Goal: Navigation & Orientation: Find specific page/section

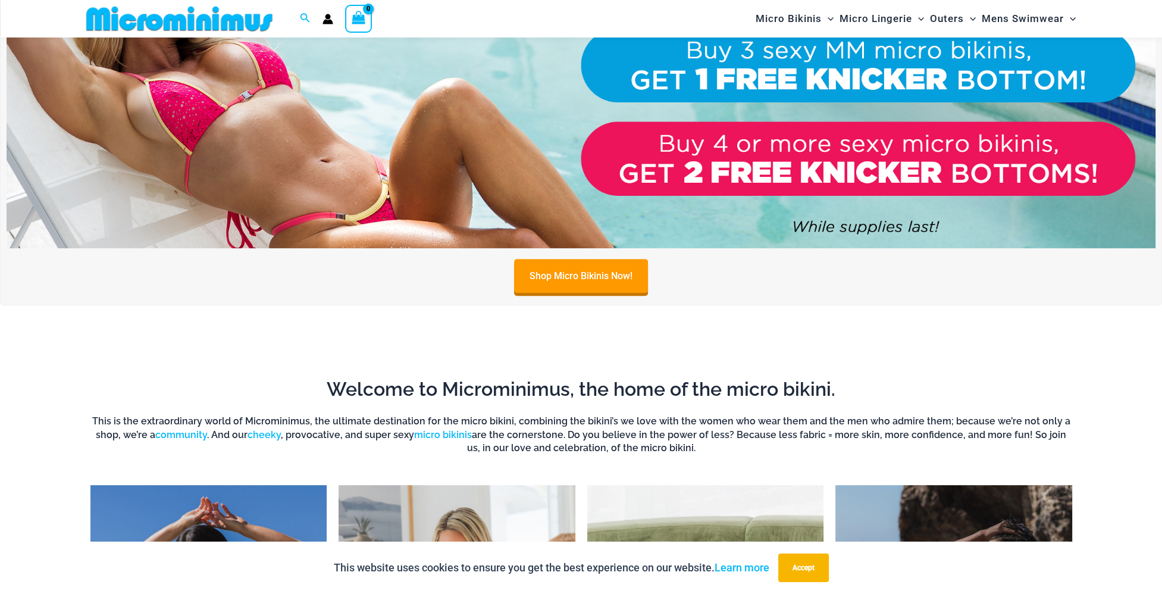
scroll to position [705, 0]
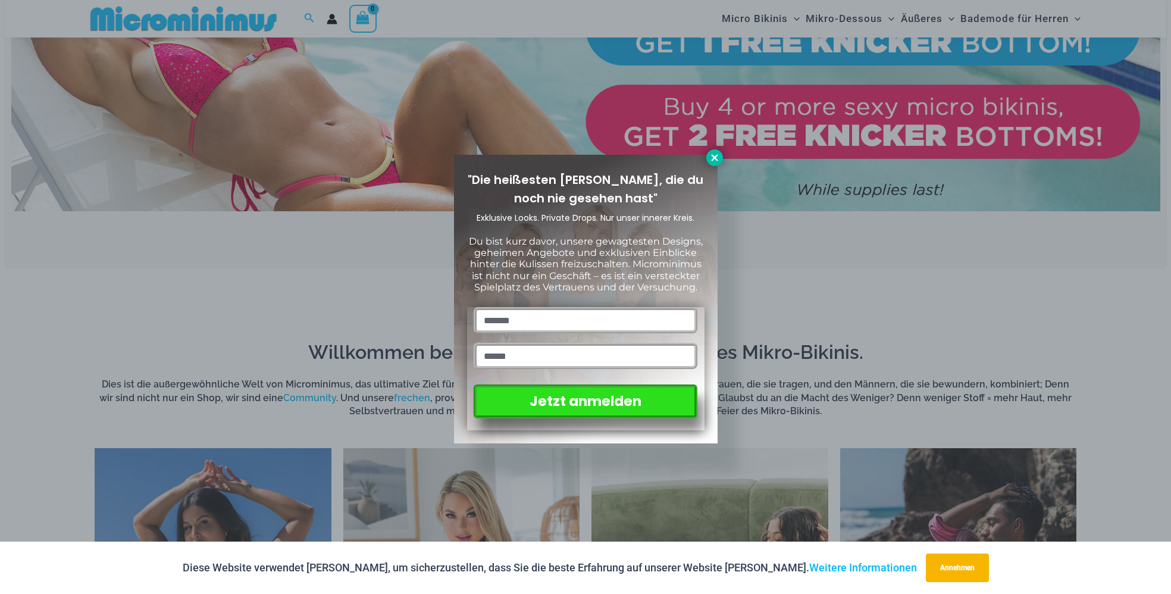
click at [714, 158] on icon at bounding box center [714, 157] width 7 height 7
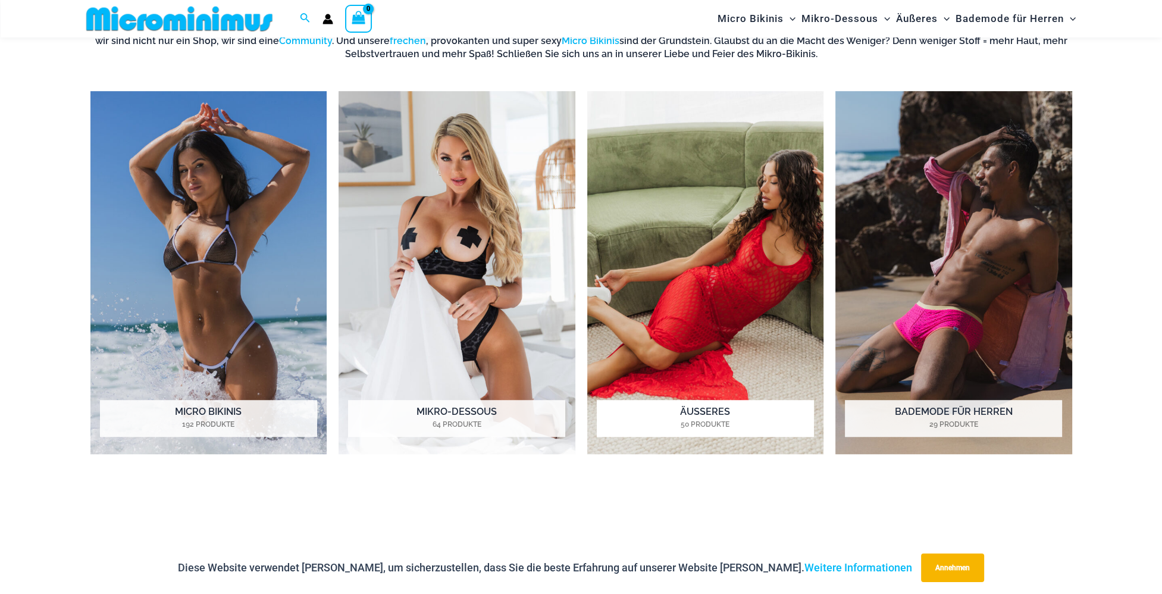
scroll to position [1121, 0]
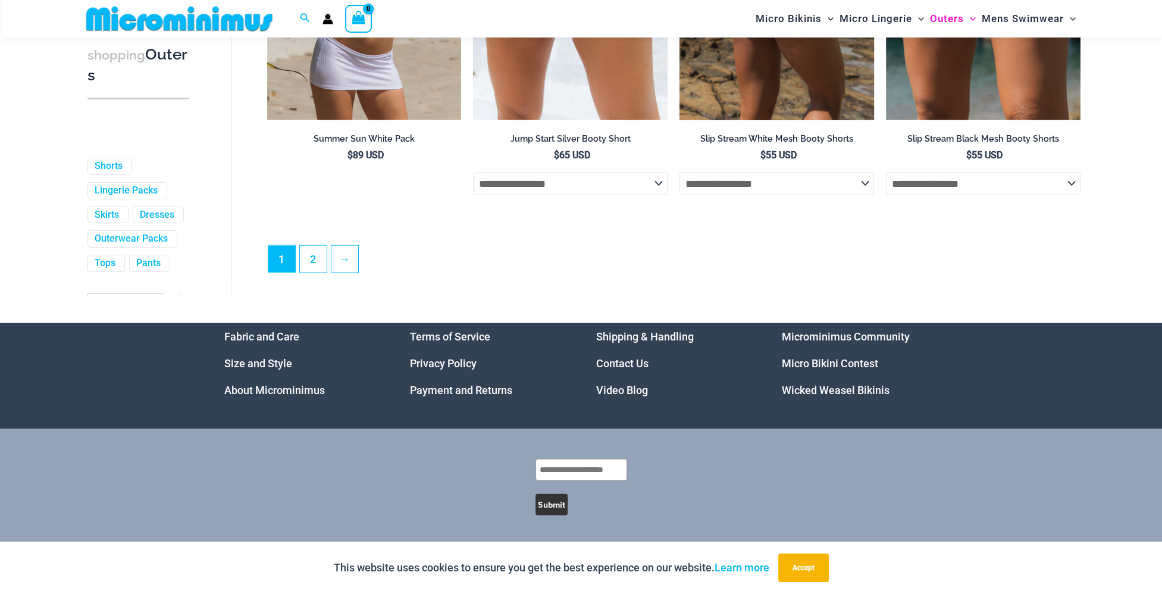
scroll to position [3265, 0]
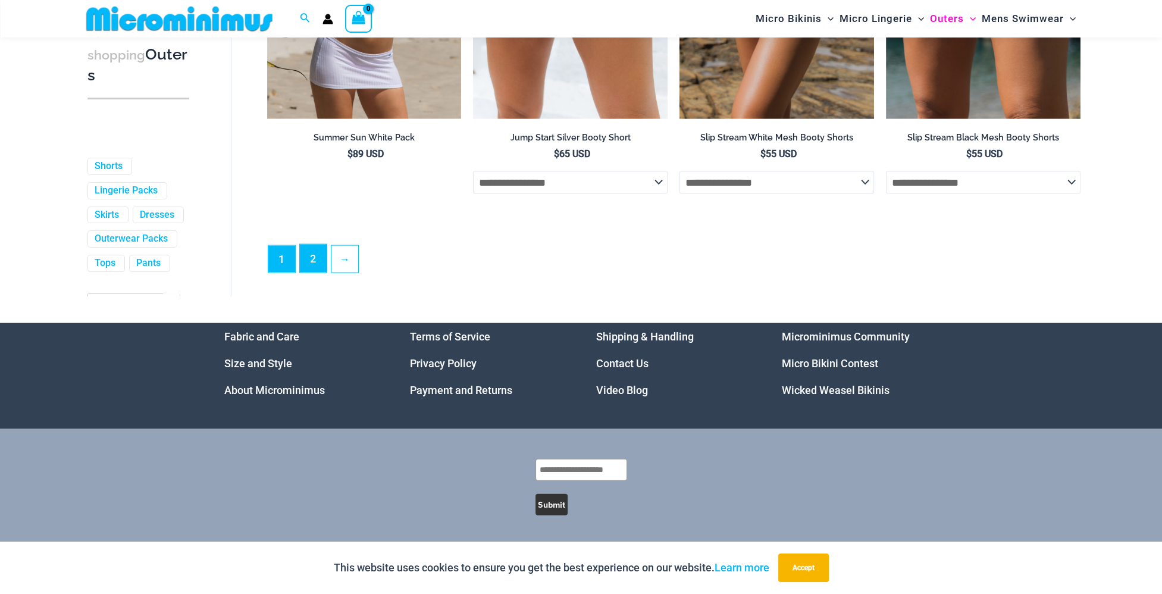
click at [315, 273] on link "2" at bounding box center [313, 259] width 27 height 28
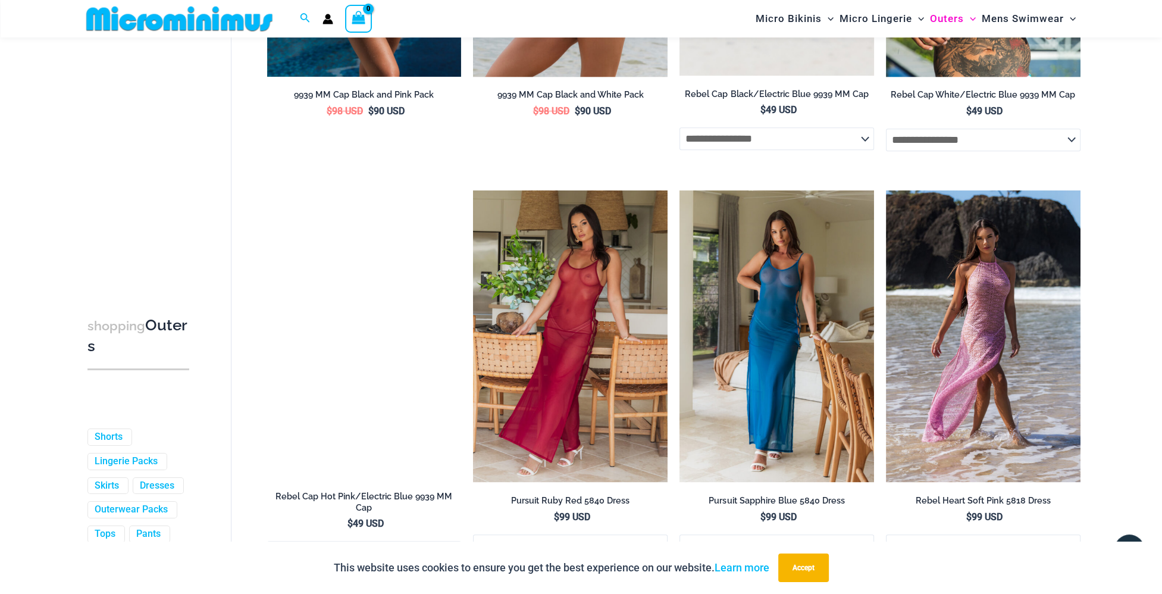
scroll to position [1181, 0]
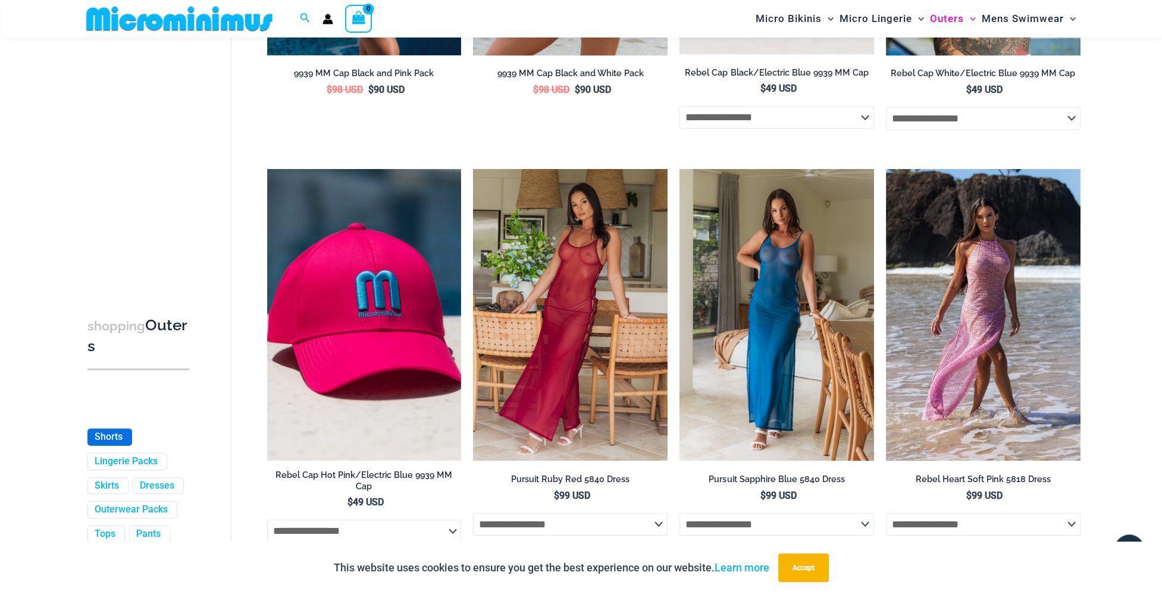
click at [95, 440] on link "Shorts" at bounding box center [109, 437] width 28 height 12
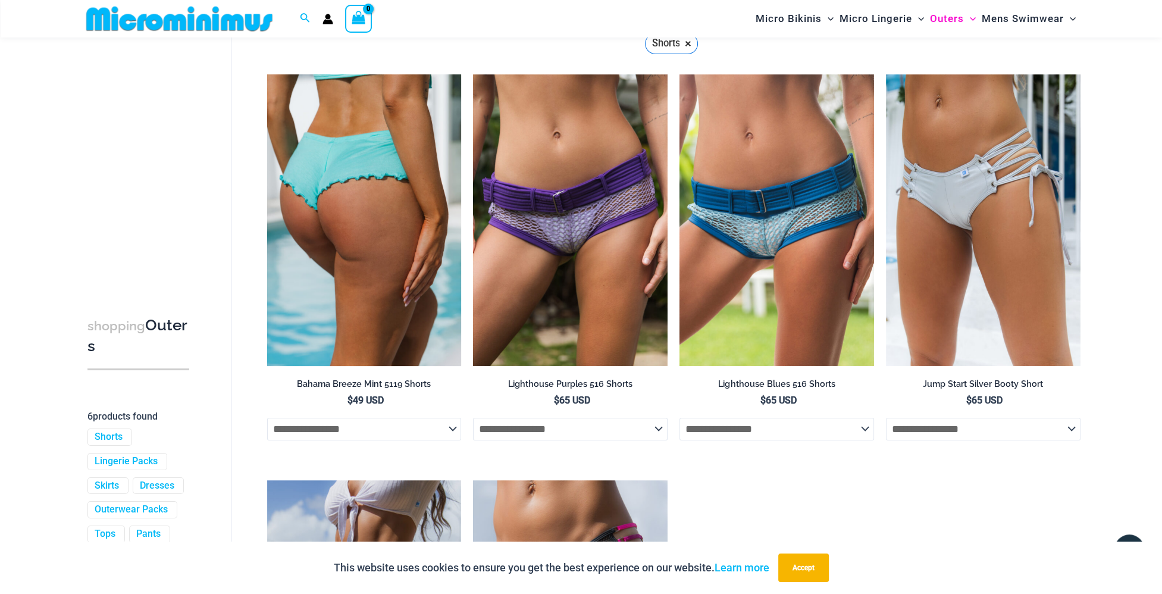
scroll to position [170, 0]
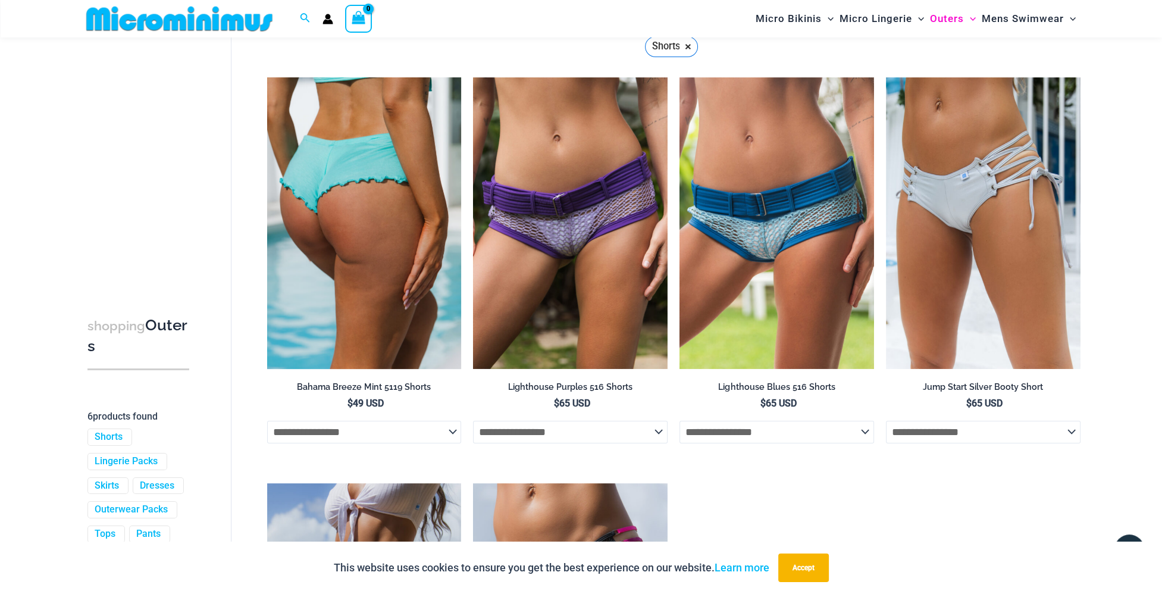
click at [393, 253] on img at bounding box center [364, 223] width 195 height 292
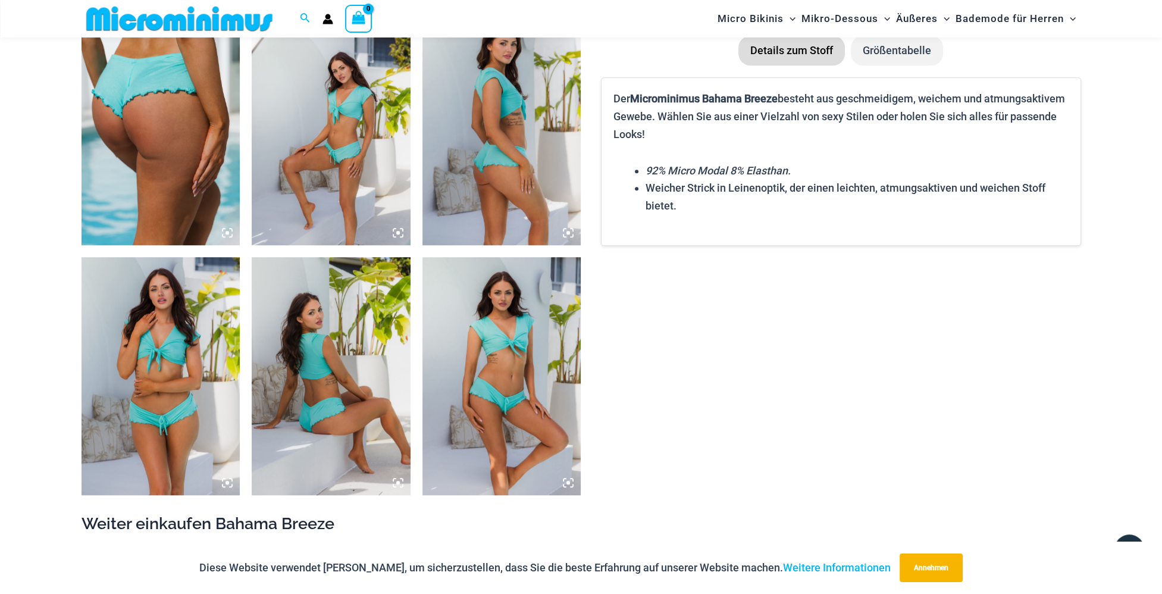
scroll to position [883, 0]
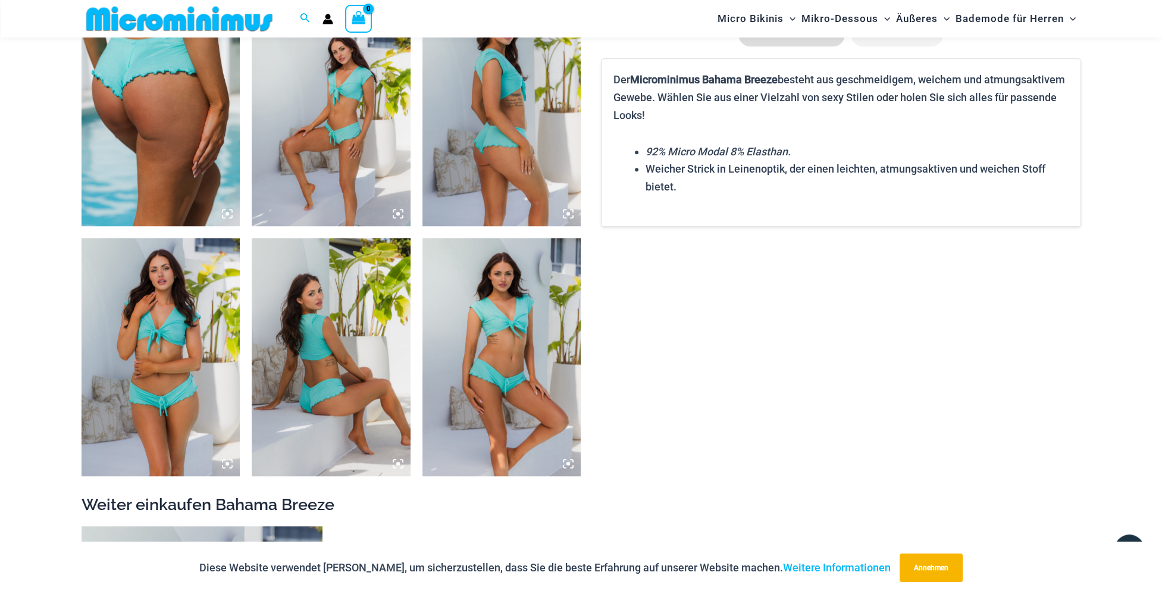
click at [354, 135] on img at bounding box center [331, 107] width 159 height 238
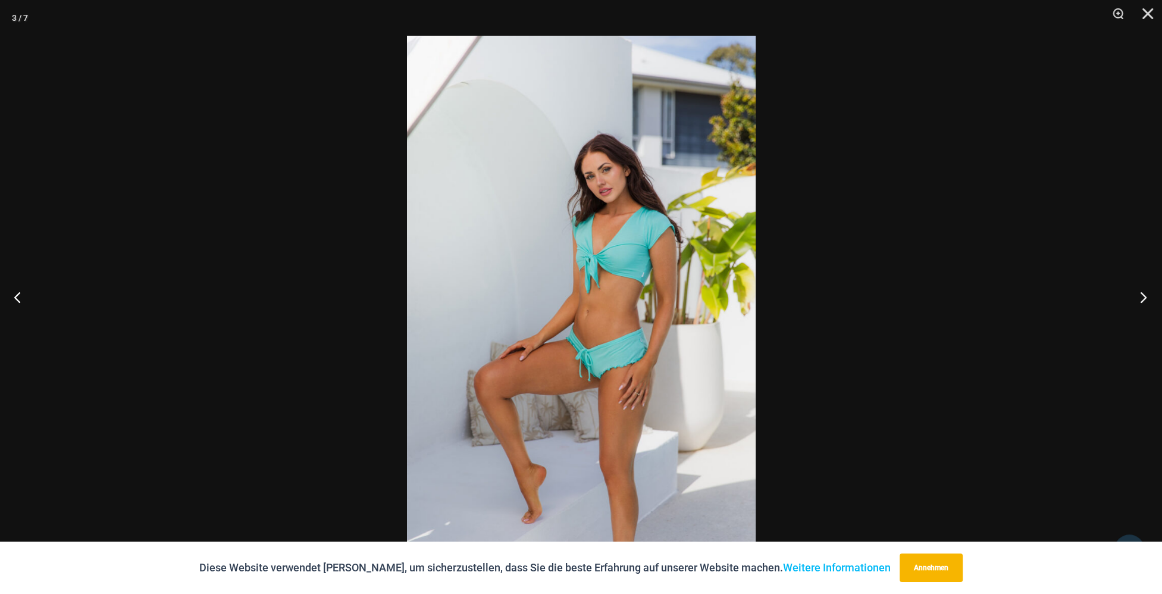
click at [1146, 298] on button "Nächster" at bounding box center [1140, 297] width 45 height 60
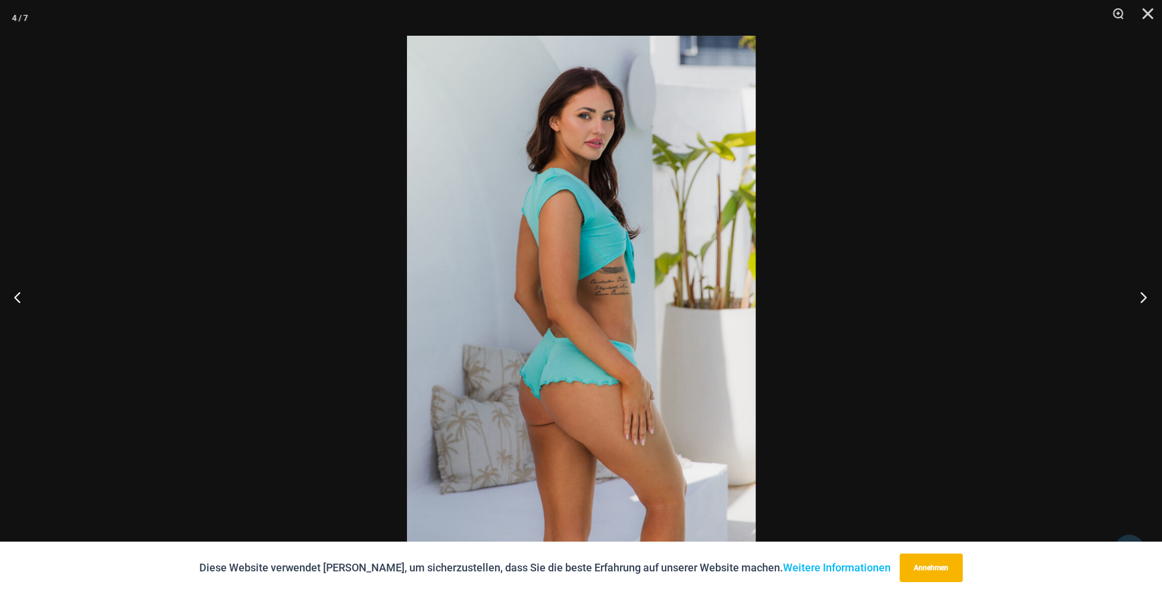
click at [1146, 298] on button "Nächster" at bounding box center [1140, 297] width 45 height 60
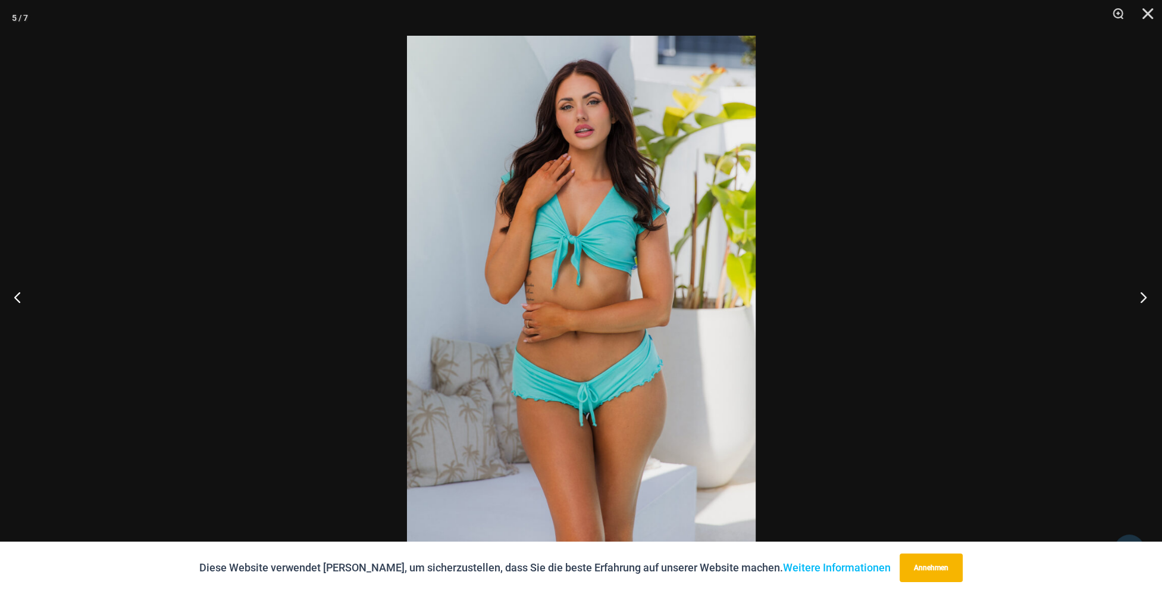
click at [1146, 298] on button "Nächster" at bounding box center [1140, 297] width 45 height 60
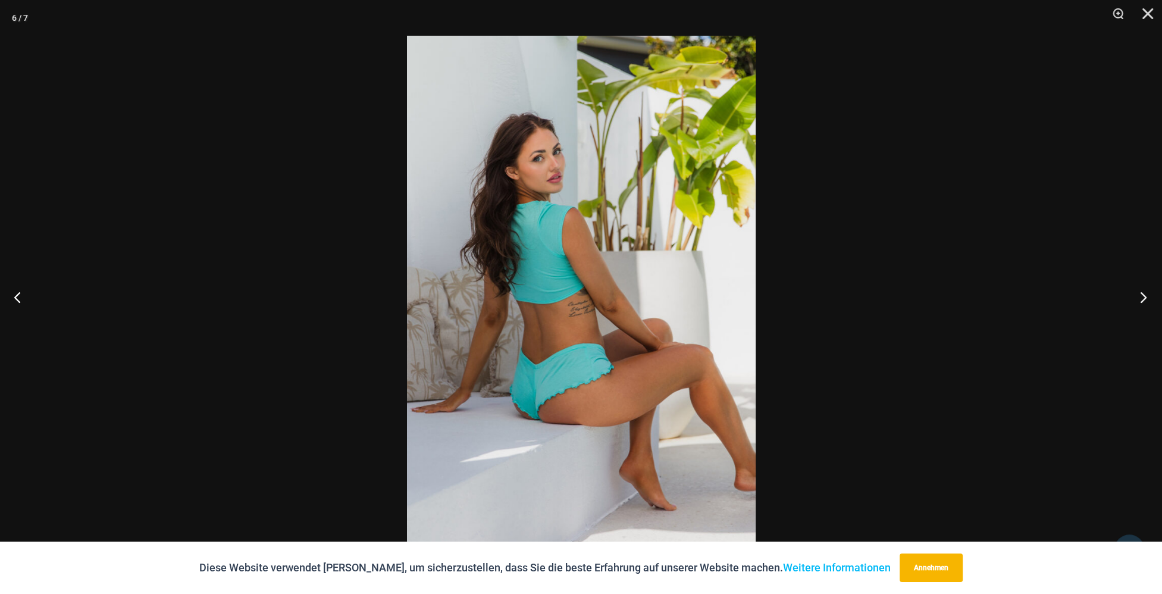
click at [1146, 298] on button "Nächster" at bounding box center [1140, 297] width 45 height 60
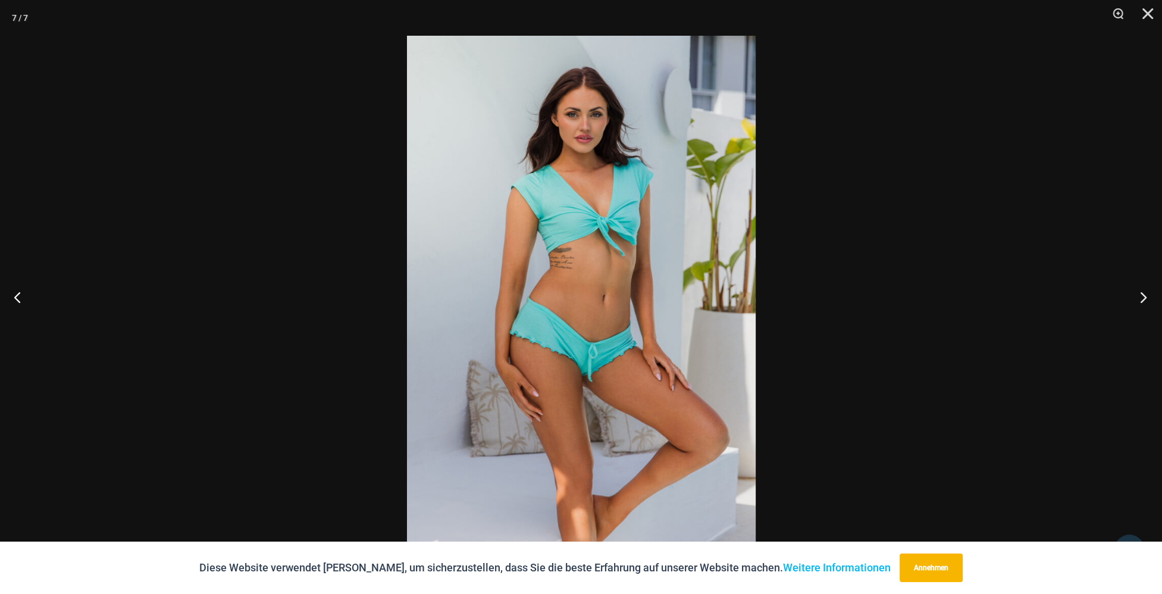
click at [1146, 298] on button "Nächster" at bounding box center [1140, 297] width 45 height 60
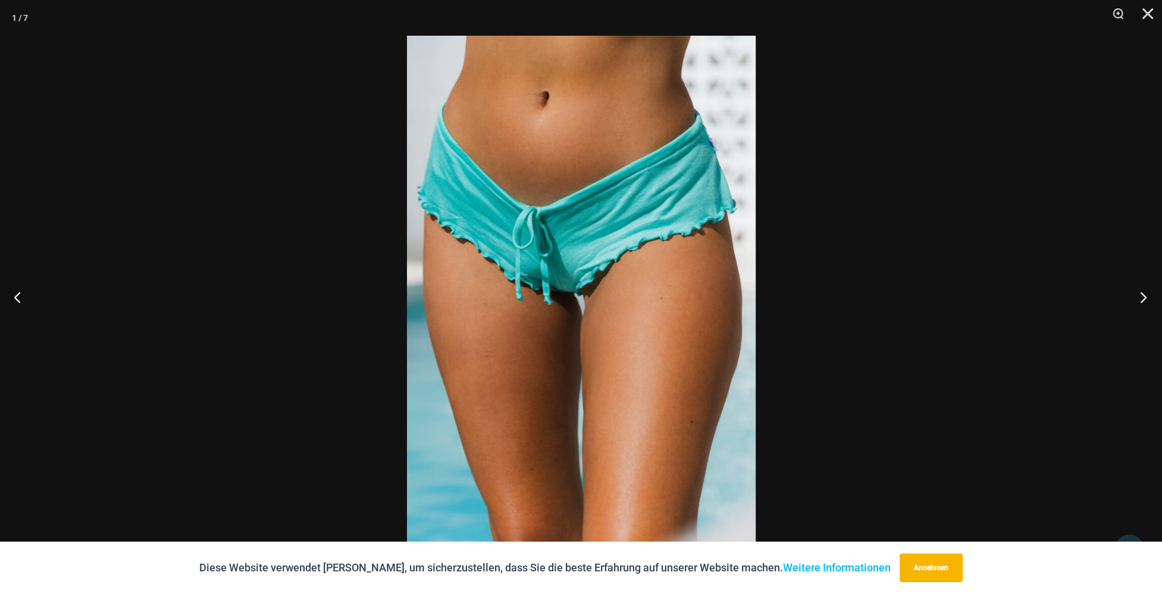
click at [1146, 298] on button "Nächster" at bounding box center [1140, 297] width 45 height 60
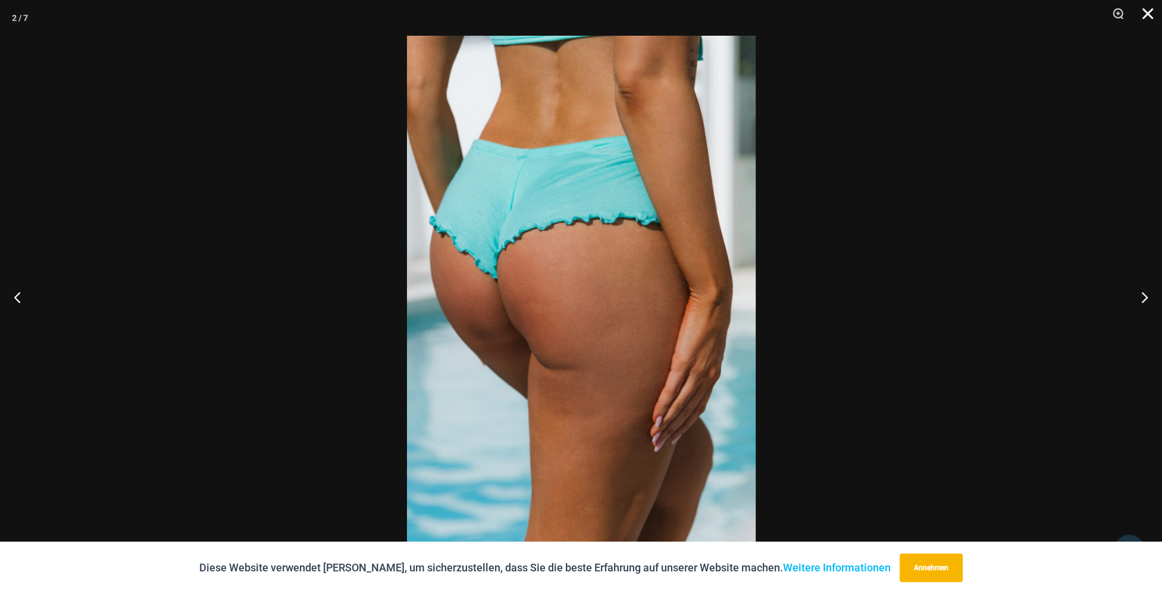
click at [1150, 19] on button "Schließen" at bounding box center [1144, 18] width 30 height 36
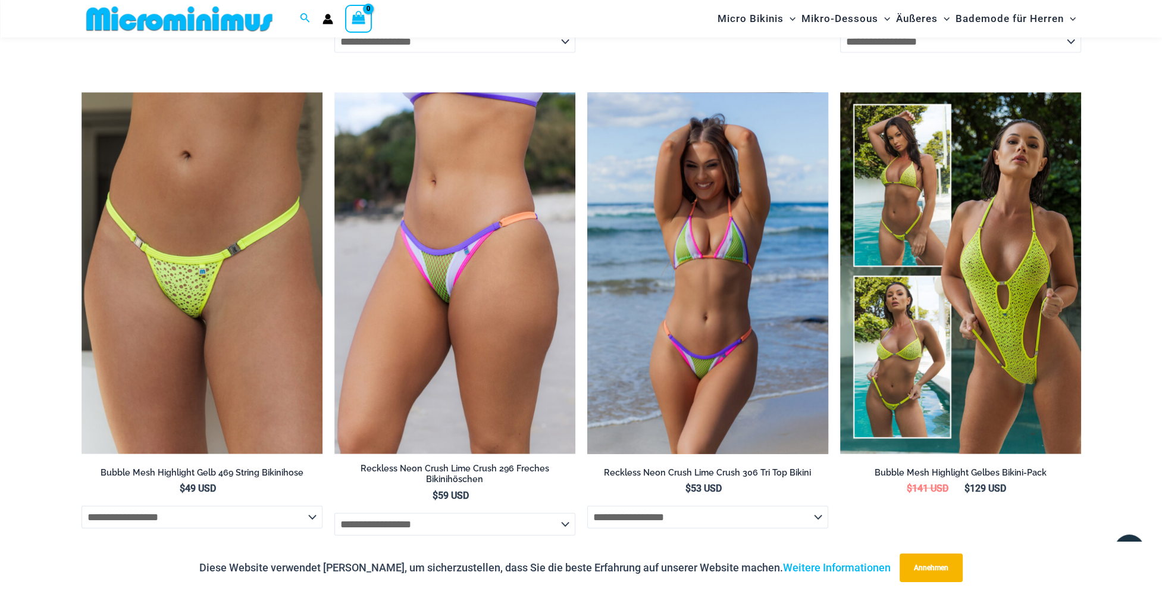
scroll to position [3264, 0]
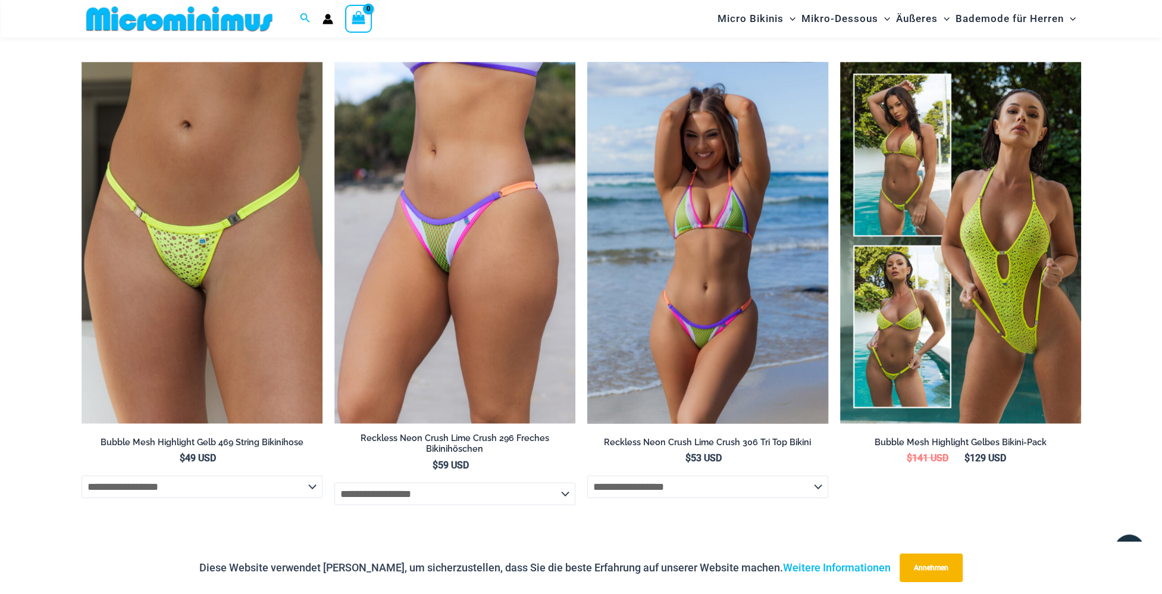
click at [700, 283] on img at bounding box center [707, 243] width 241 height 362
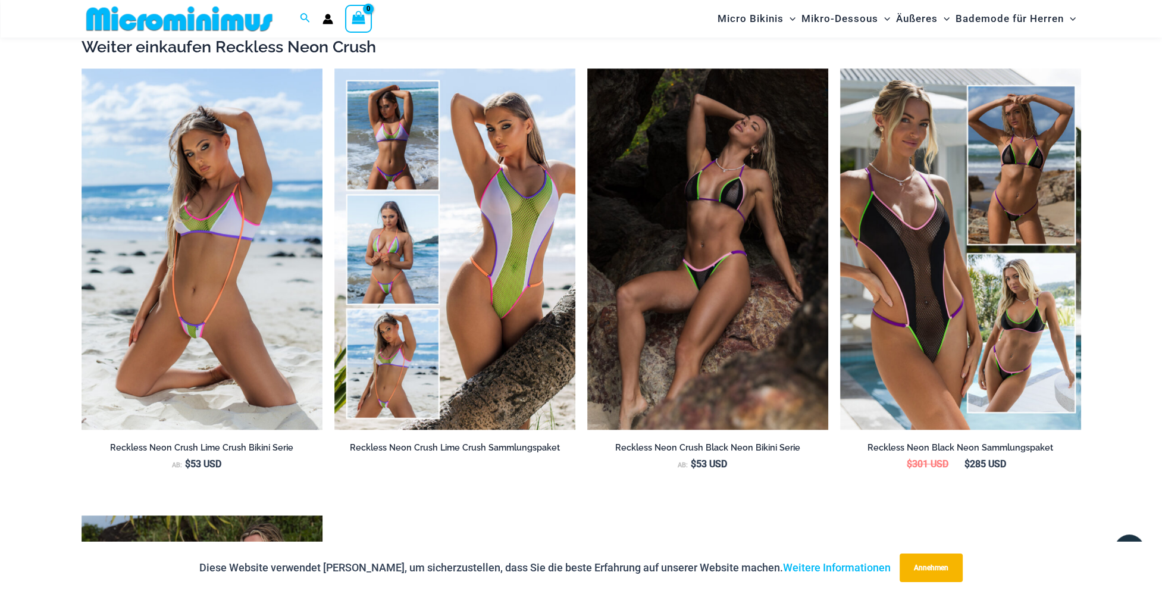
scroll to position [1359, 0]
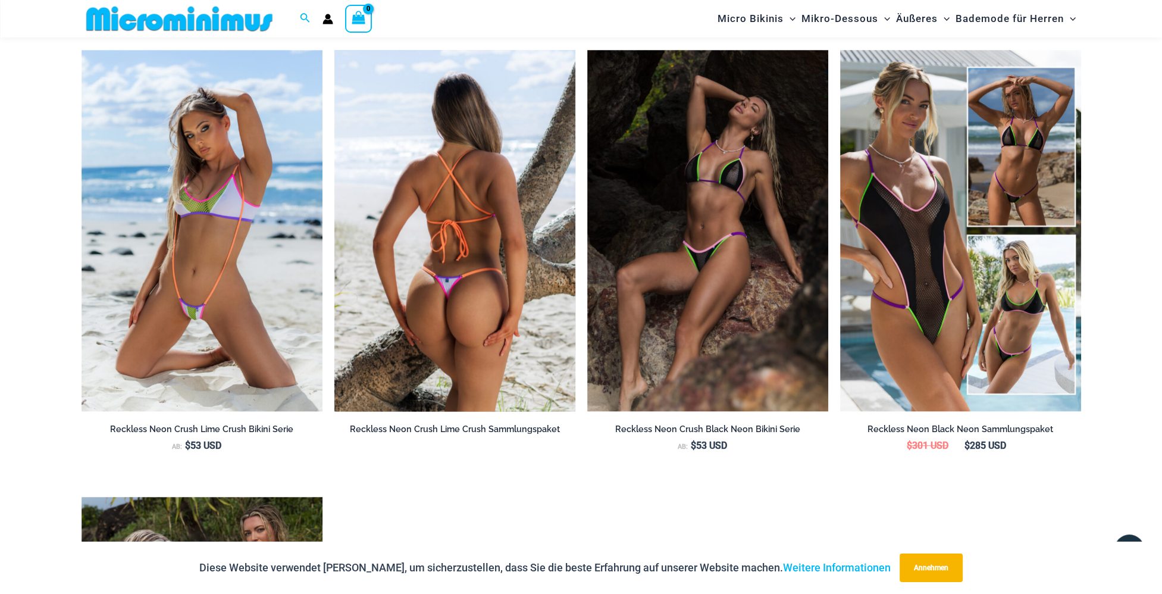
click at [489, 260] on img at bounding box center [454, 231] width 241 height 362
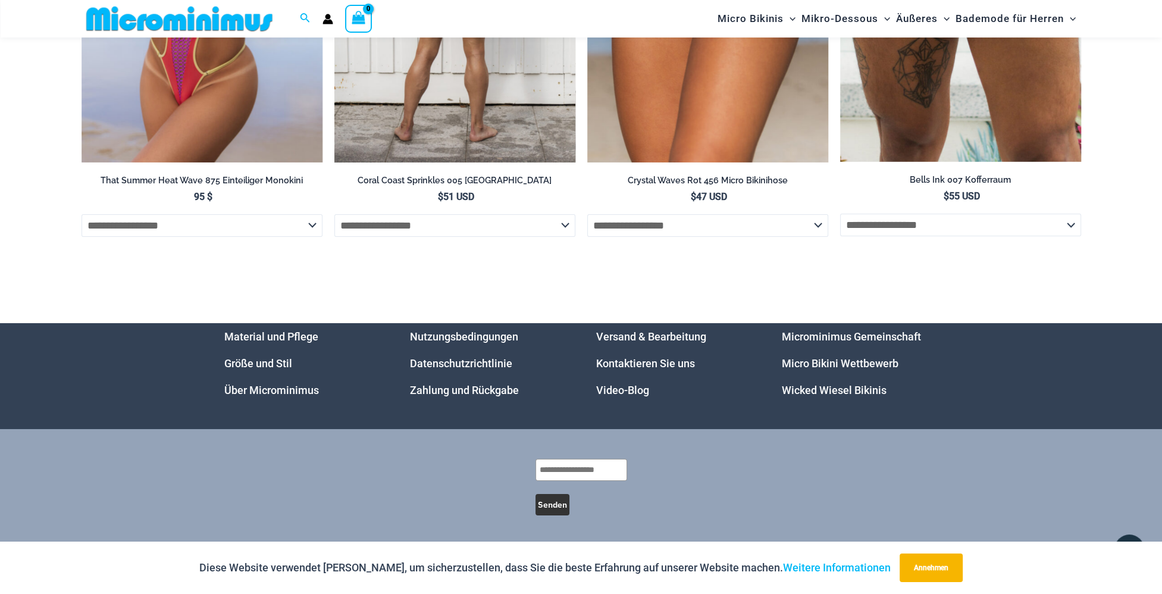
scroll to position [5466, 0]
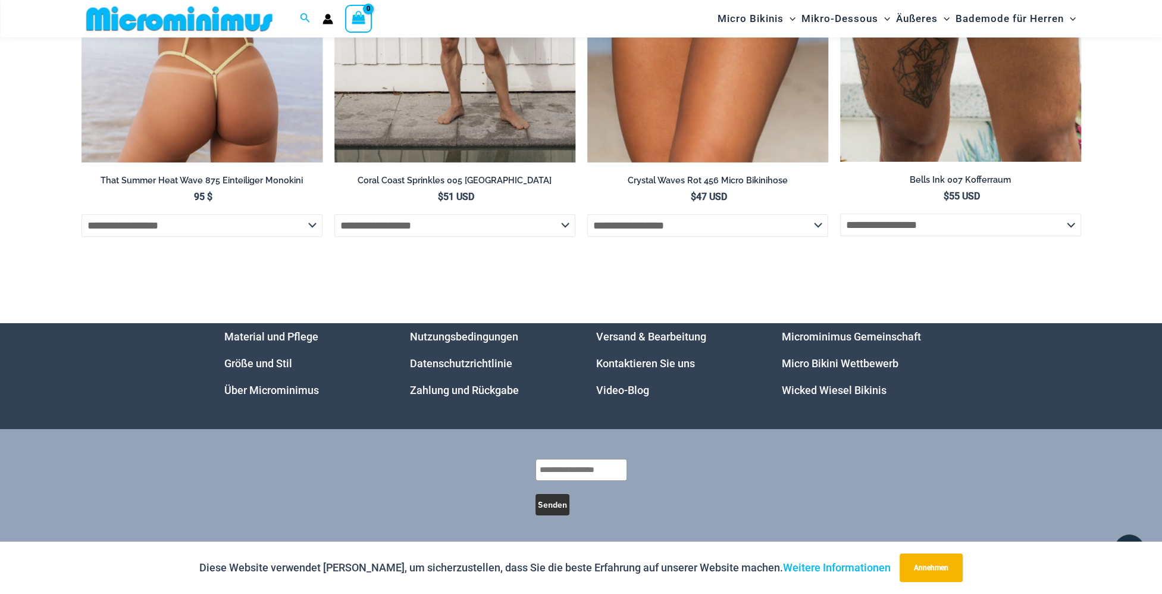
click at [313, 237] on select "**********" at bounding box center [202, 225] width 241 height 23
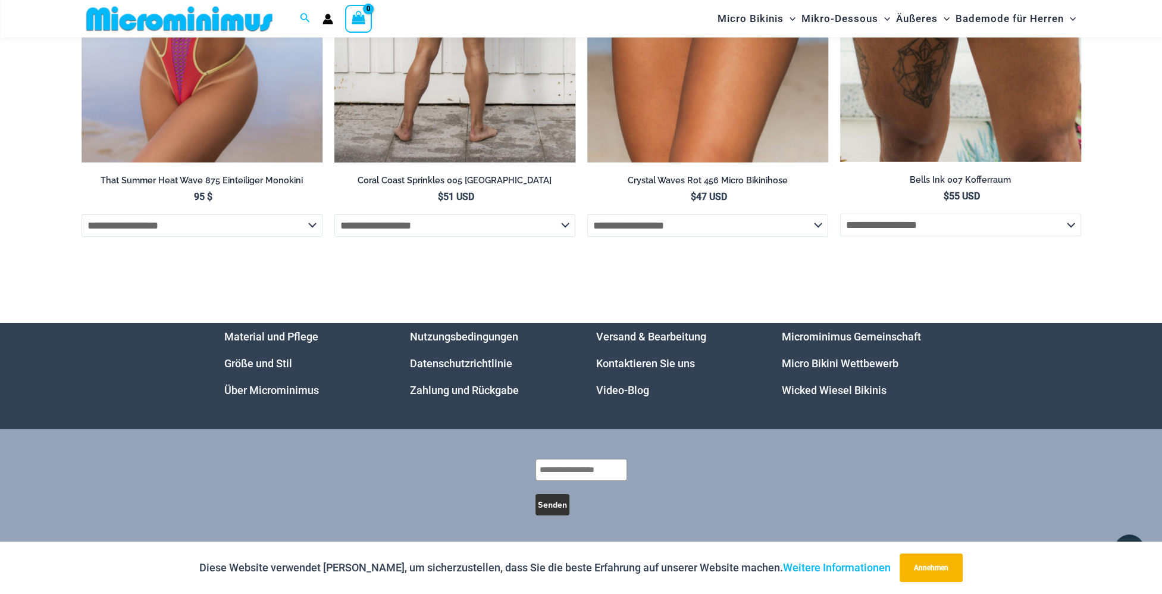
click at [566, 237] on select "**********" at bounding box center [454, 225] width 241 height 23
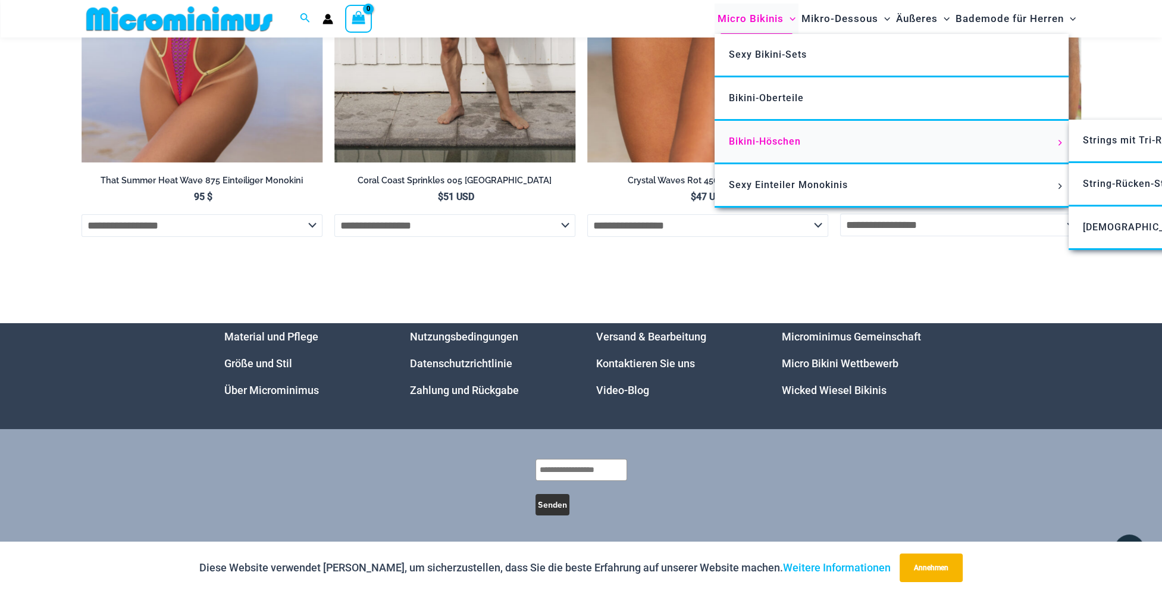
click at [751, 141] on font "Bikini-Höschen" at bounding box center [765, 141] width 72 height 11
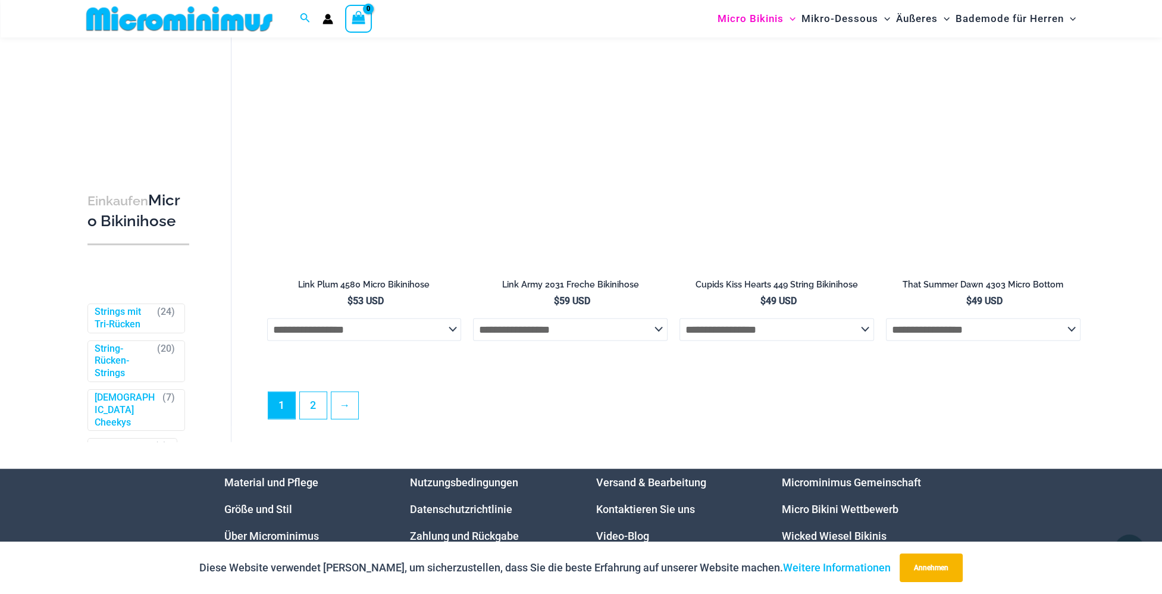
scroll to position [3800, 0]
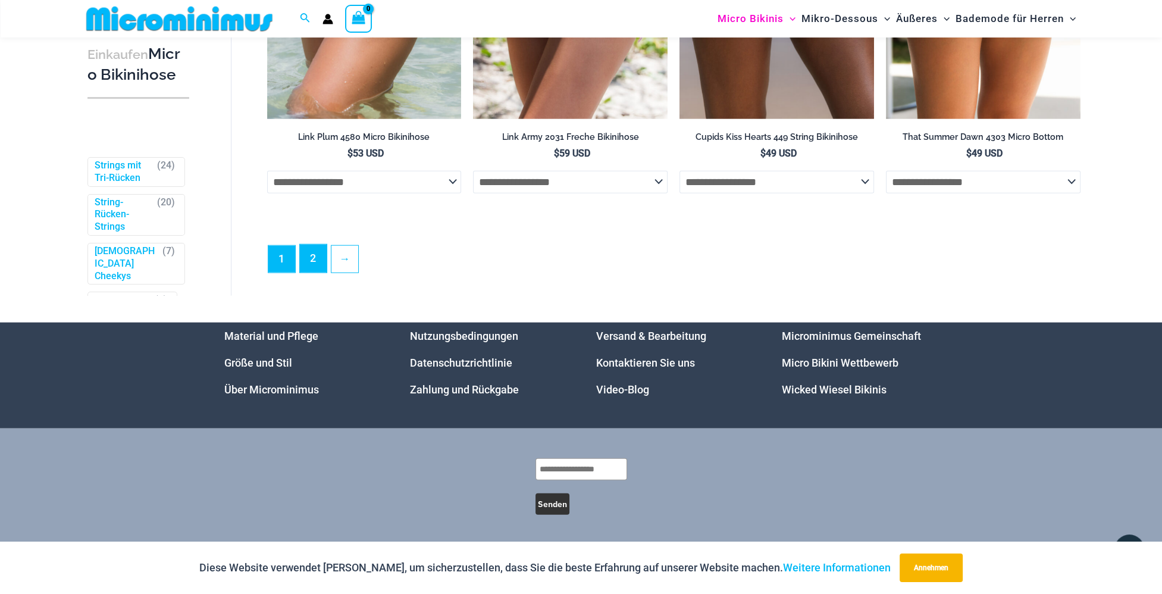
click at [311, 273] on link "2" at bounding box center [313, 259] width 27 height 28
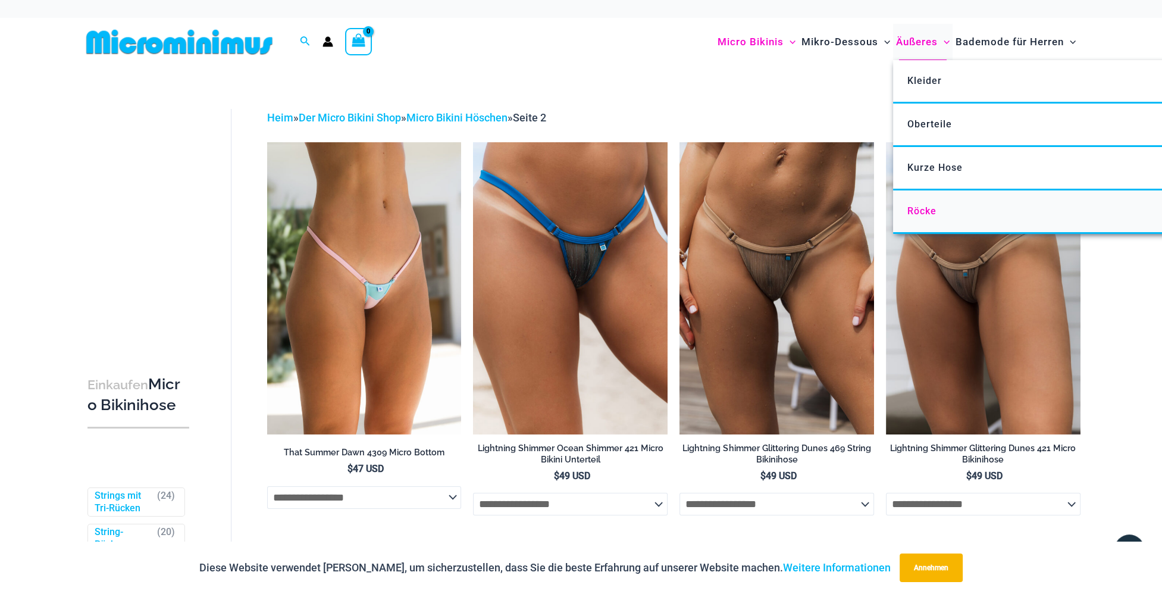
click at [908, 211] on span "Röcke" at bounding box center [922, 210] width 29 height 11
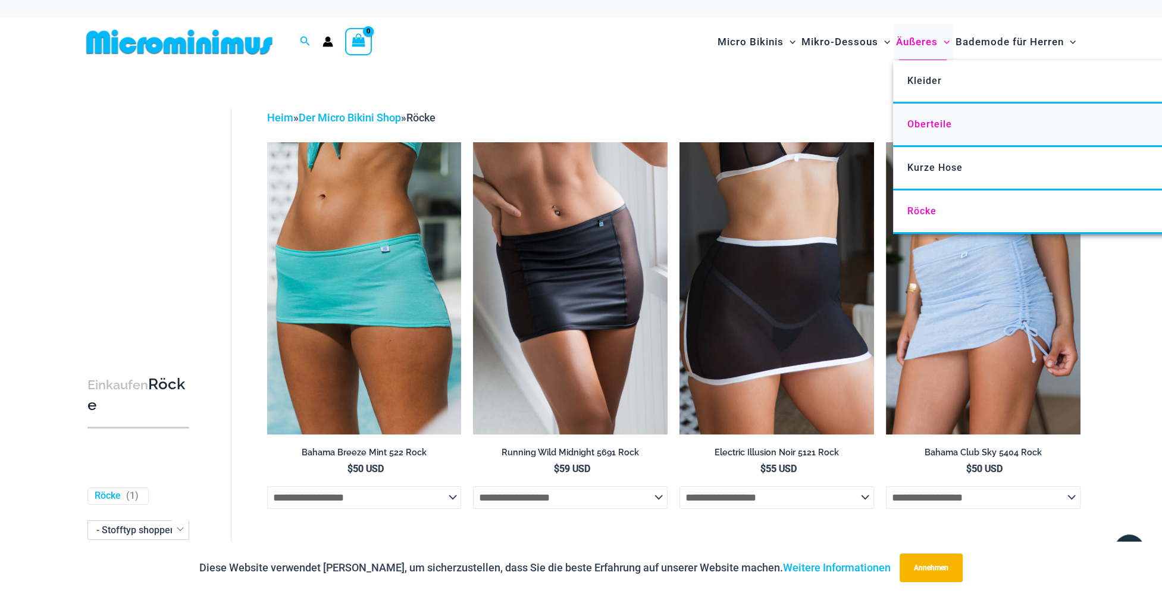
click at [914, 126] on span "Oberteile" at bounding box center [930, 123] width 45 height 11
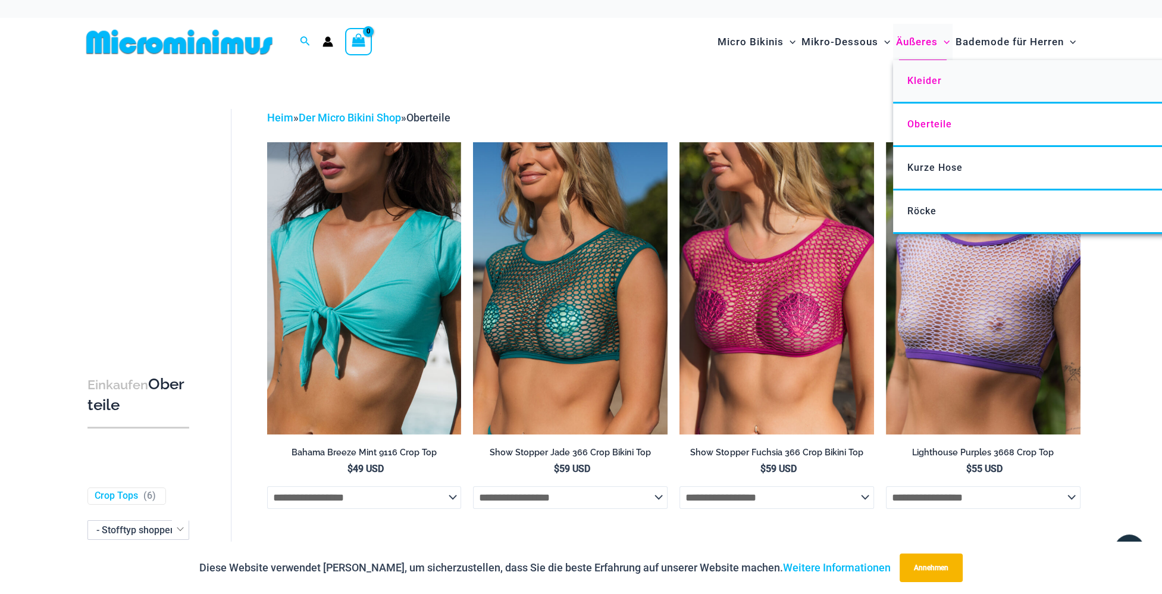
click at [910, 80] on span "Kleider" at bounding box center [925, 80] width 35 height 11
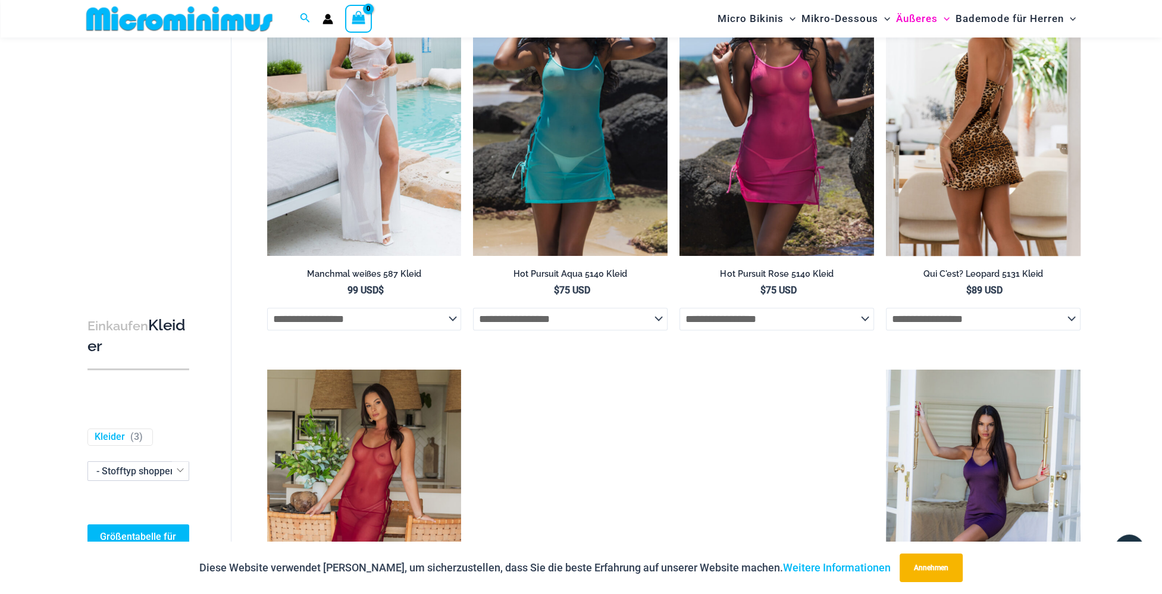
scroll to position [283, 0]
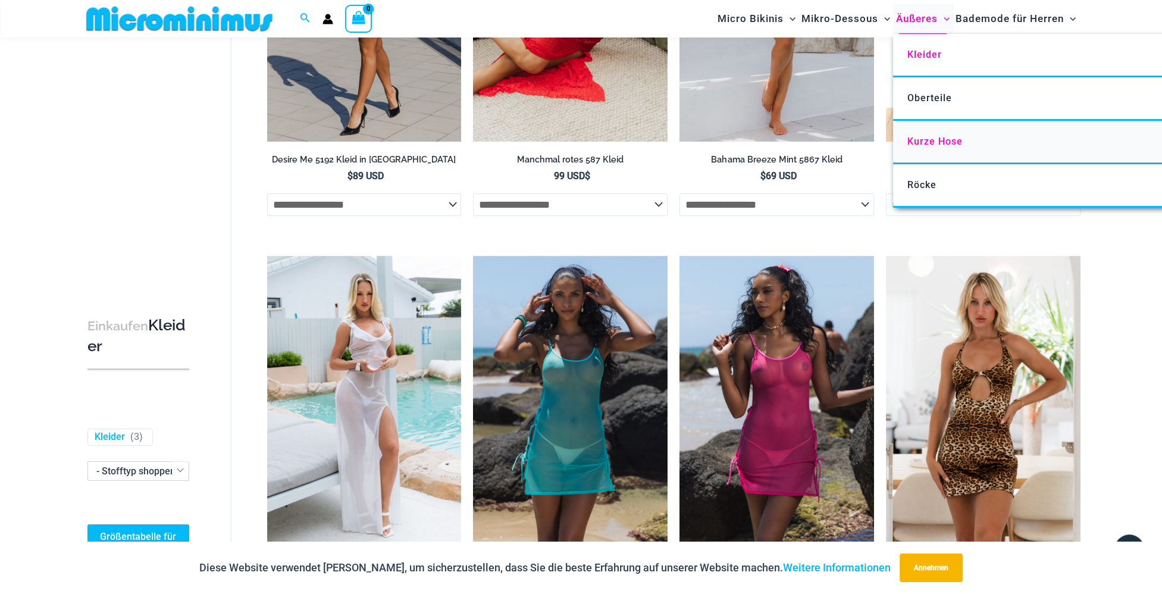
click at [927, 143] on span "Kurze Hose" at bounding box center [935, 141] width 55 height 11
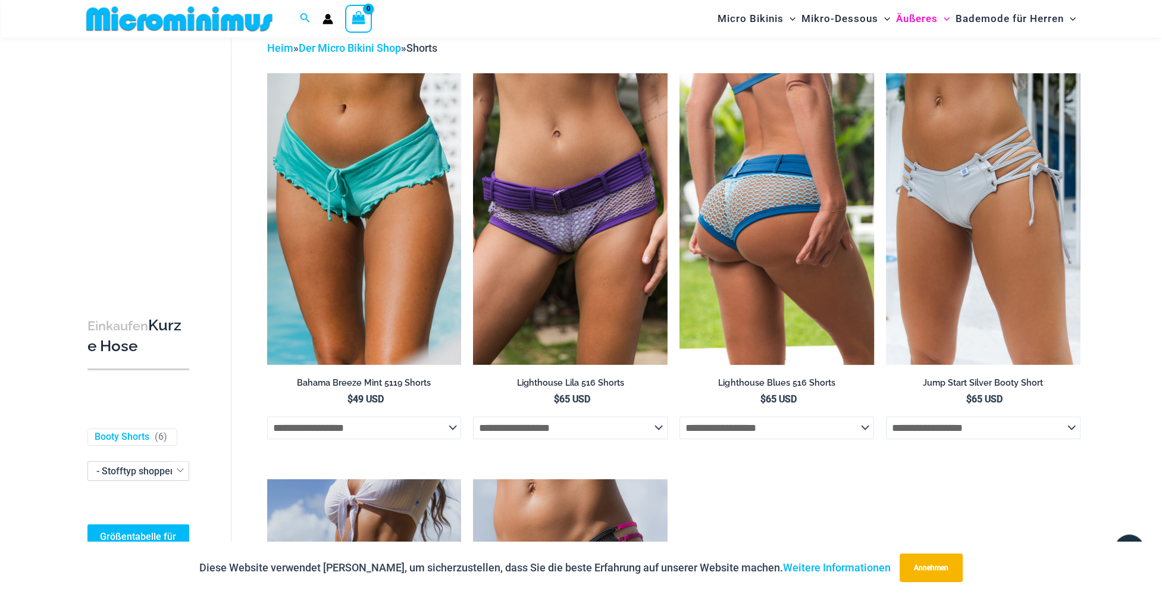
scroll to position [50, 0]
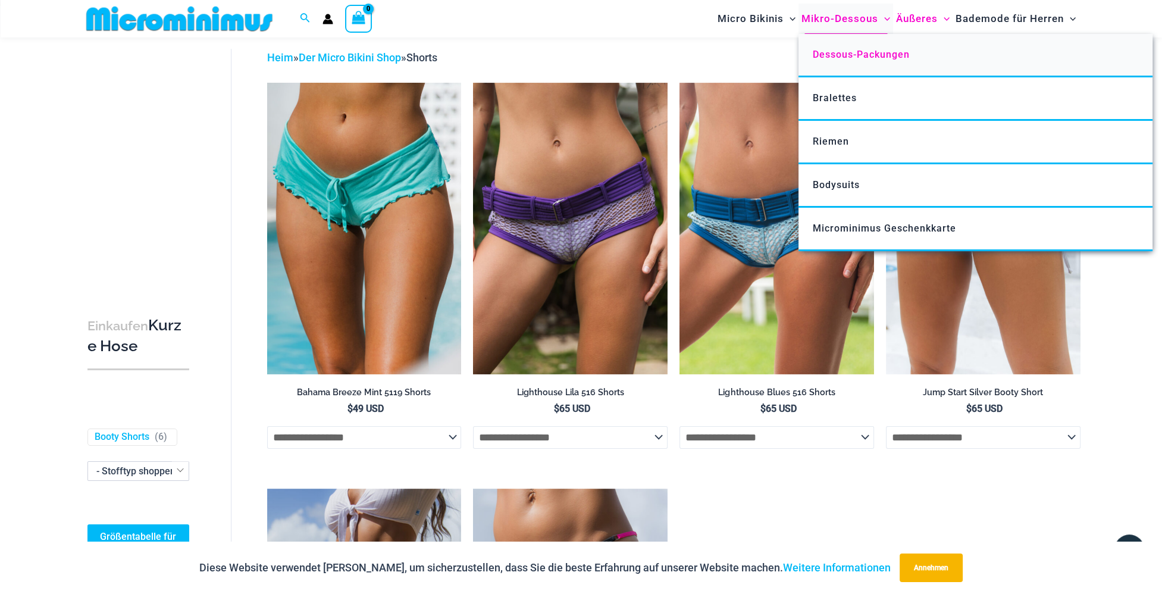
click at [830, 54] on span "Dessous-Packungen" at bounding box center [861, 54] width 97 height 11
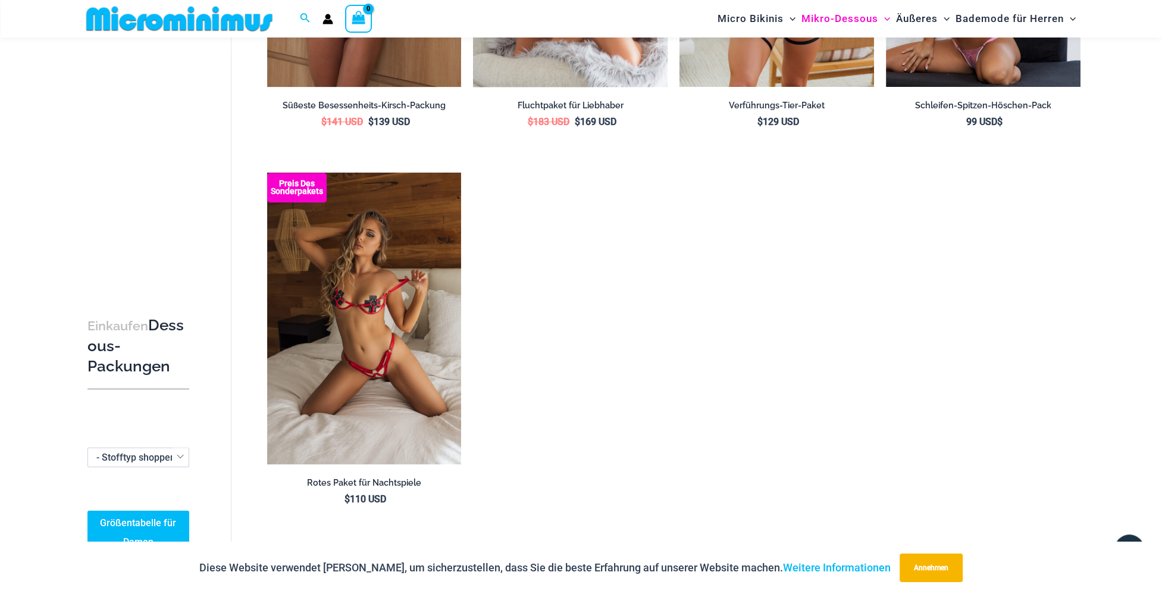
scroll to position [1479, 0]
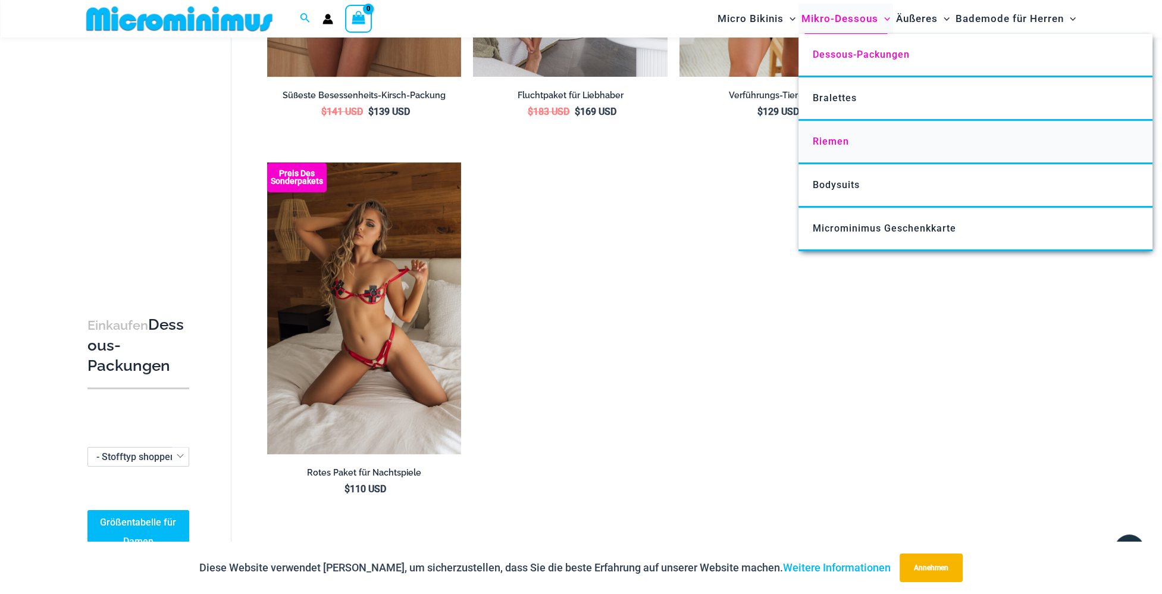
click at [813, 140] on span "Riemen" at bounding box center [831, 141] width 36 height 11
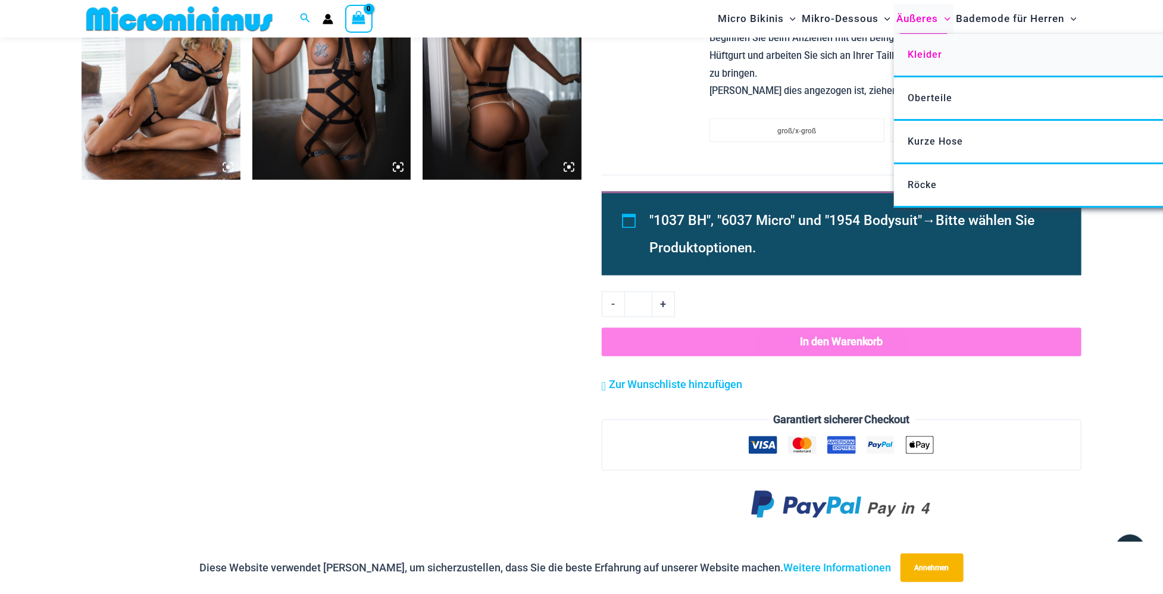
scroll to position [1181, 0]
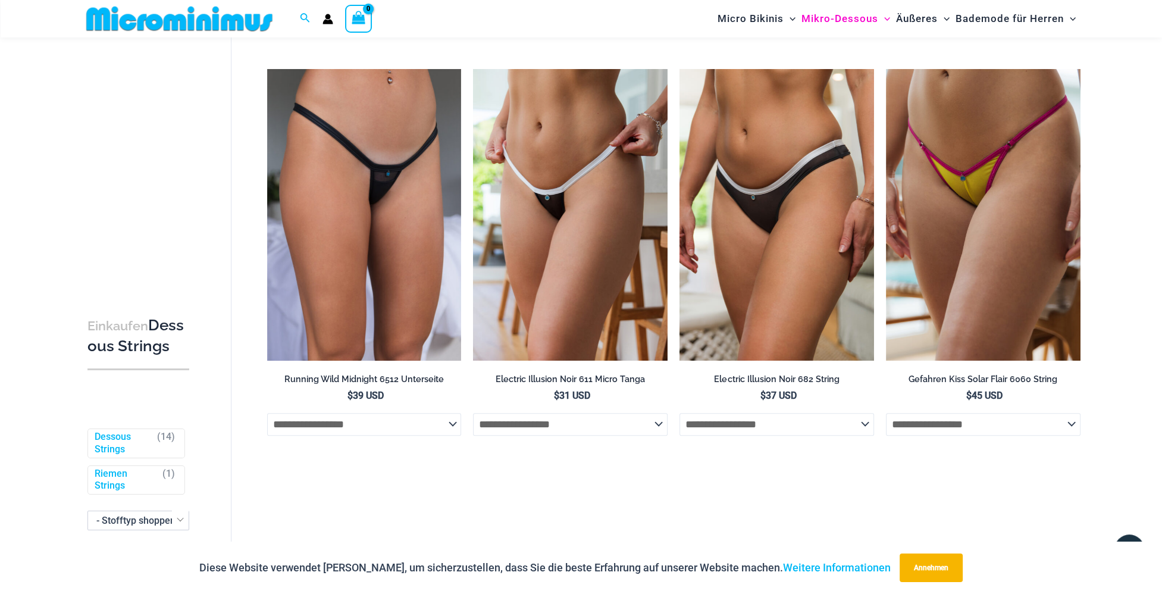
scroll to position [467, 0]
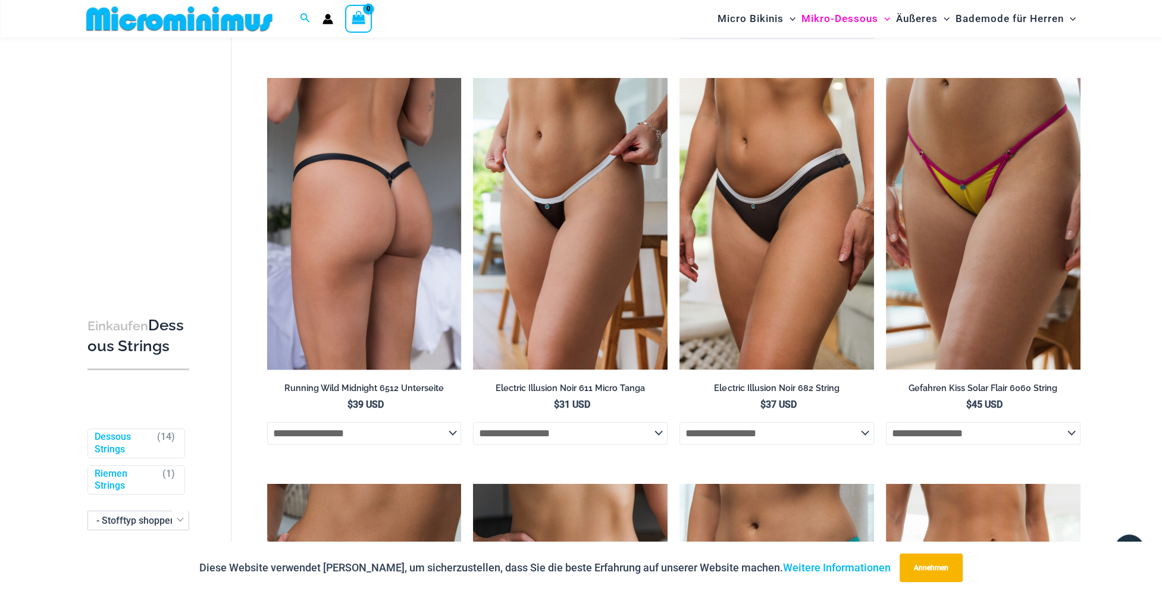
click at [393, 212] on img at bounding box center [364, 224] width 195 height 292
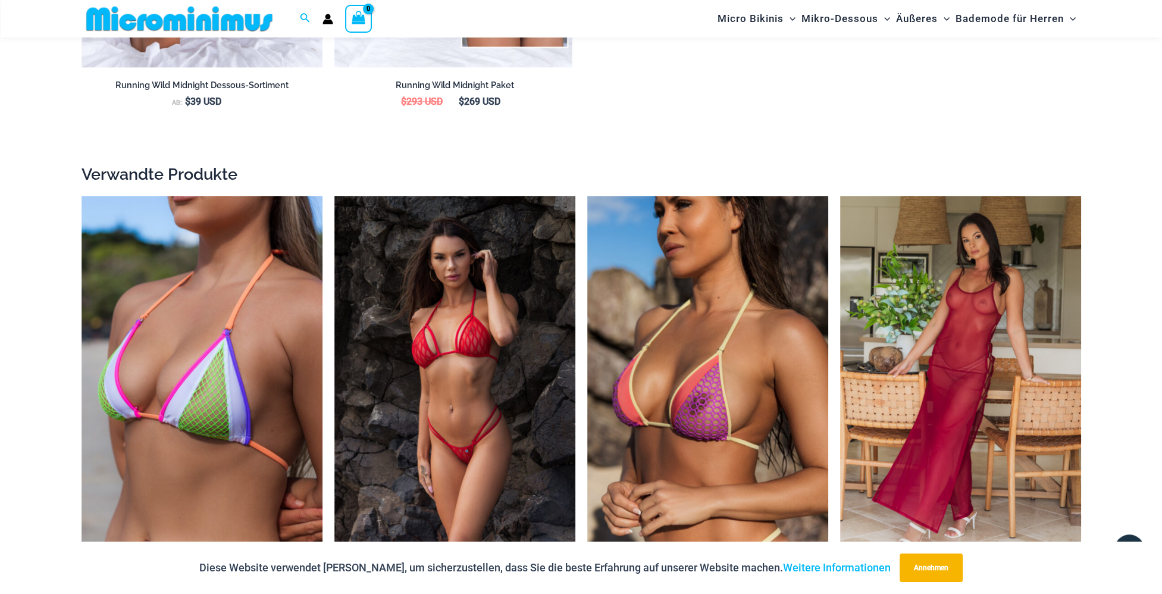
scroll to position [2013, 0]
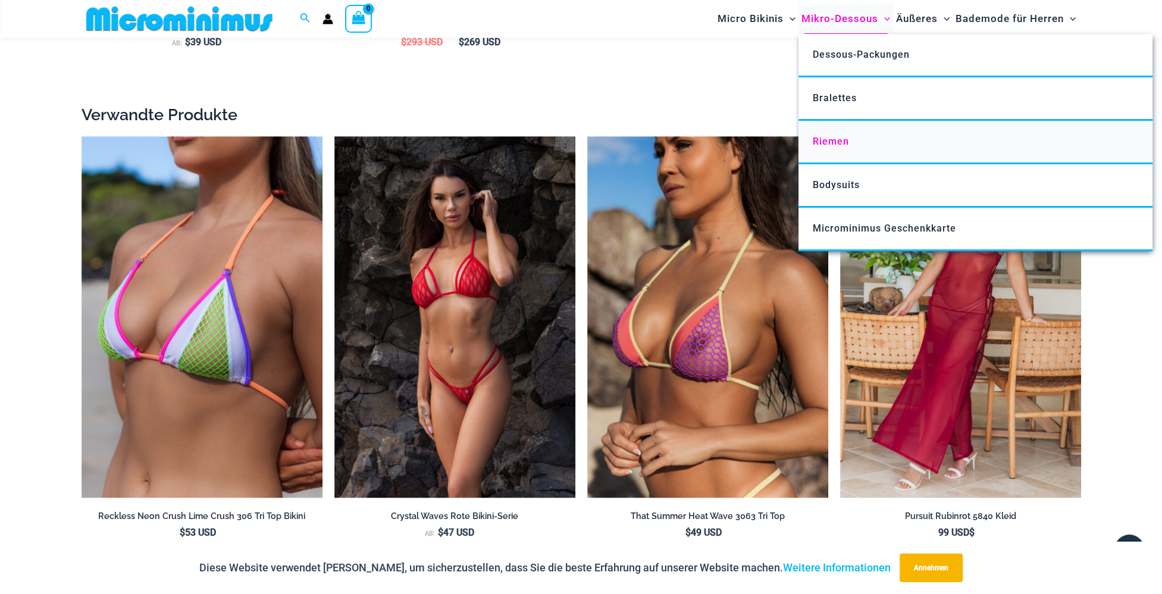
click at [813, 147] on span "Riemen" at bounding box center [831, 141] width 36 height 11
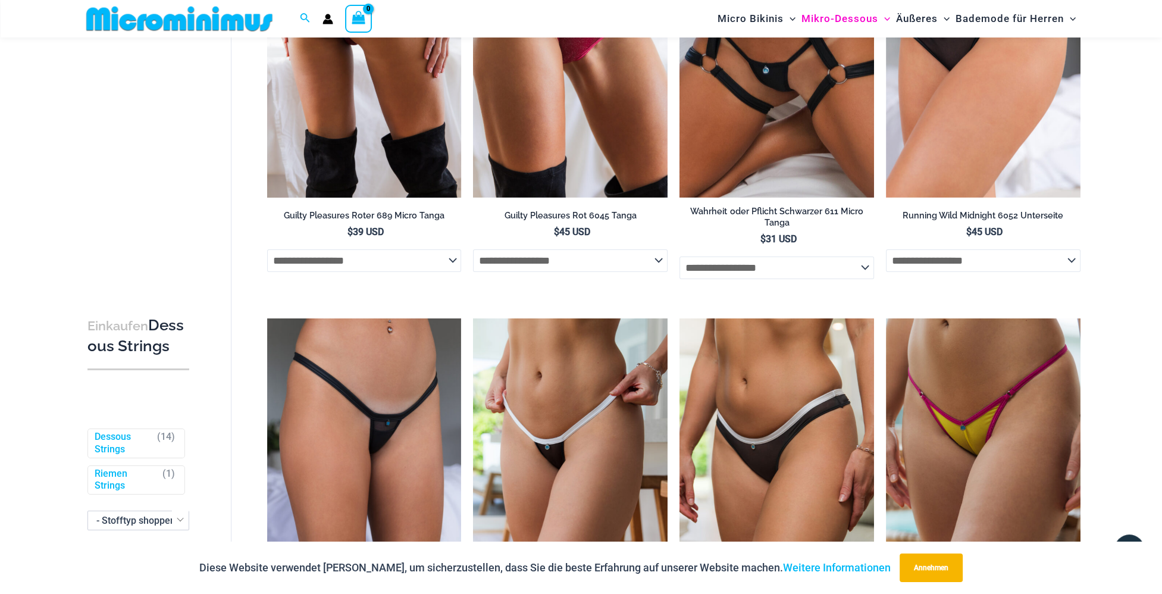
scroll to position [229, 0]
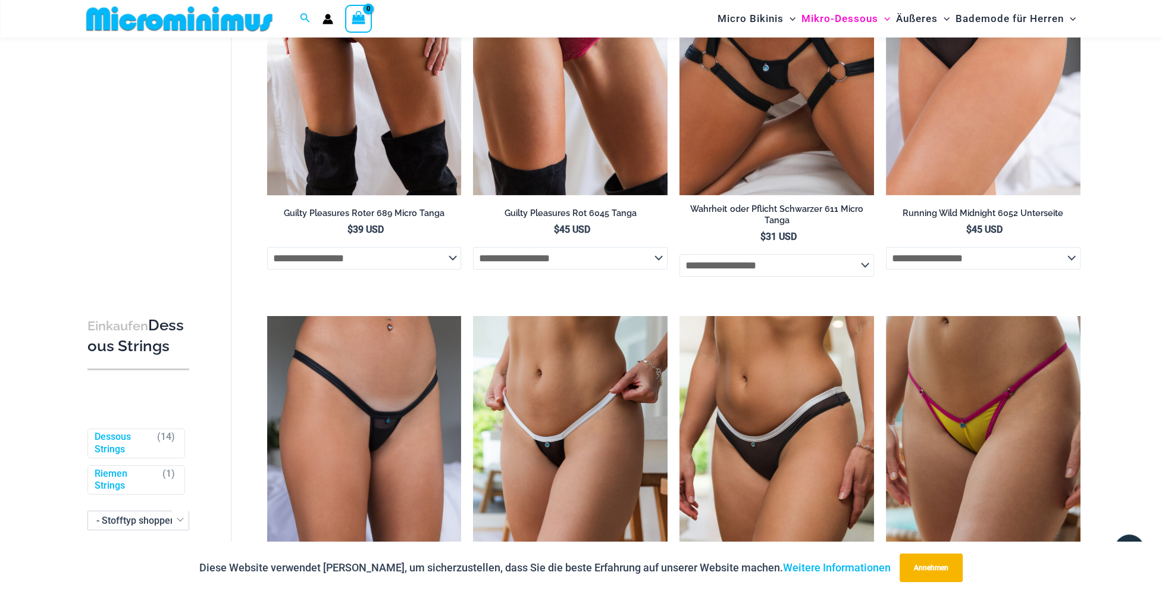
click at [451, 270] on select "**********" at bounding box center [364, 258] width 195 height 23
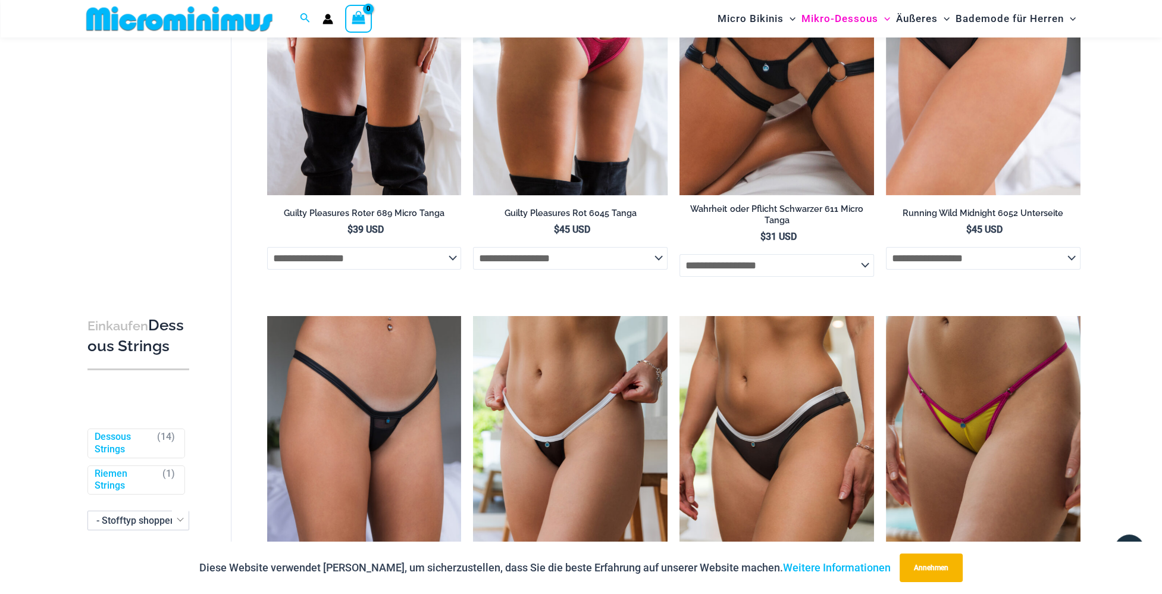
click at [657, 267] on select "**********" at bounding box center [570, 258] width 195 height 23
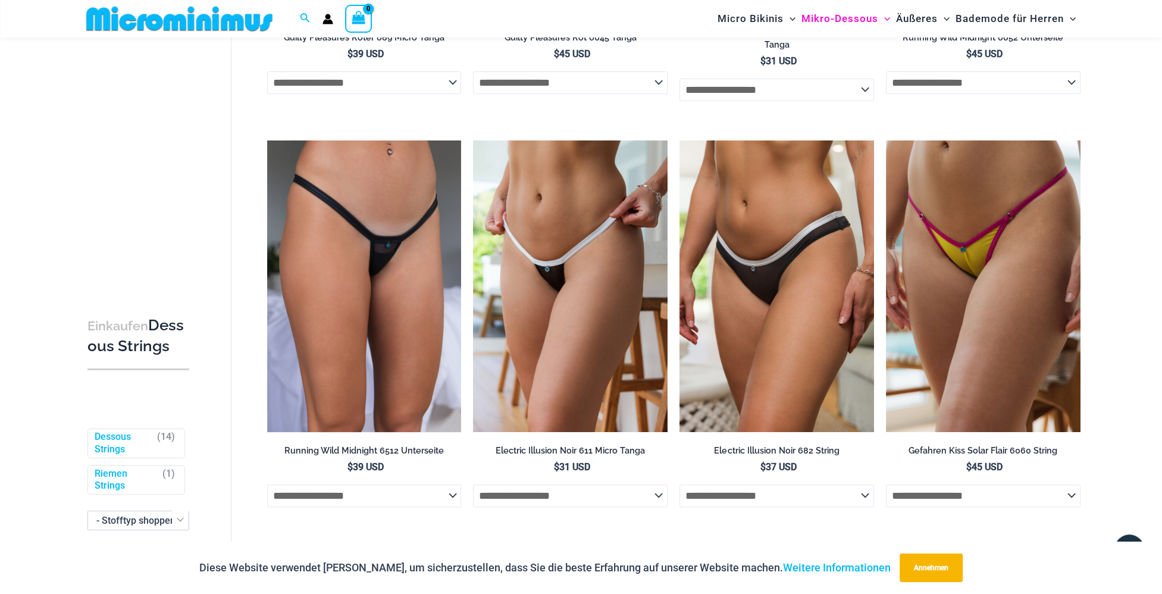
scroll to position [408, 0]
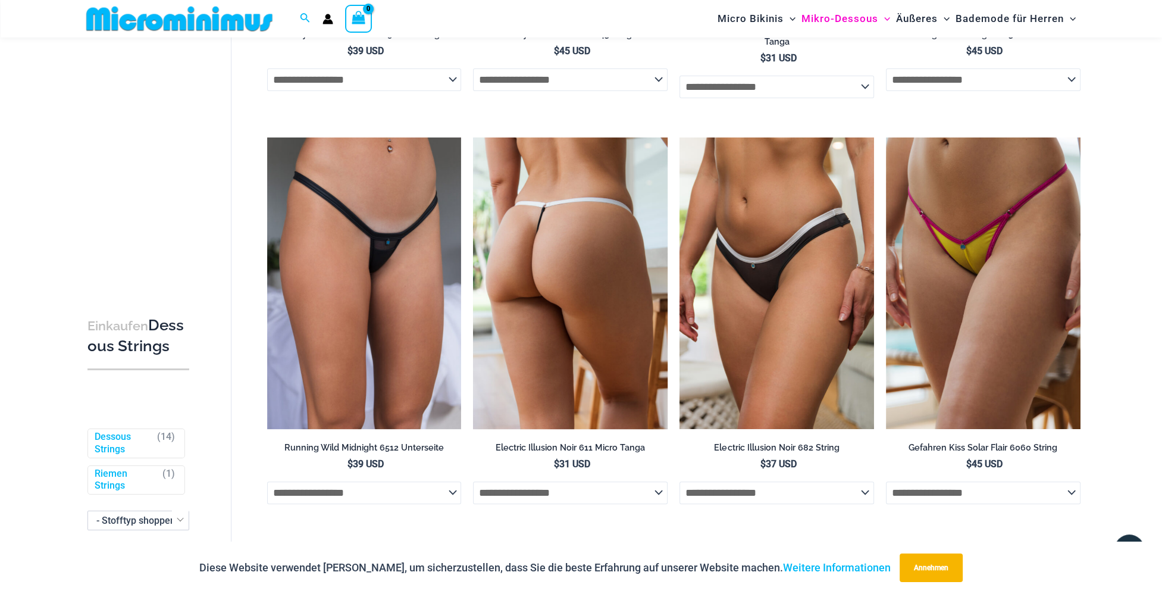
click at [567, 282] on img at bounding box center [570, 283] width 195 height 292
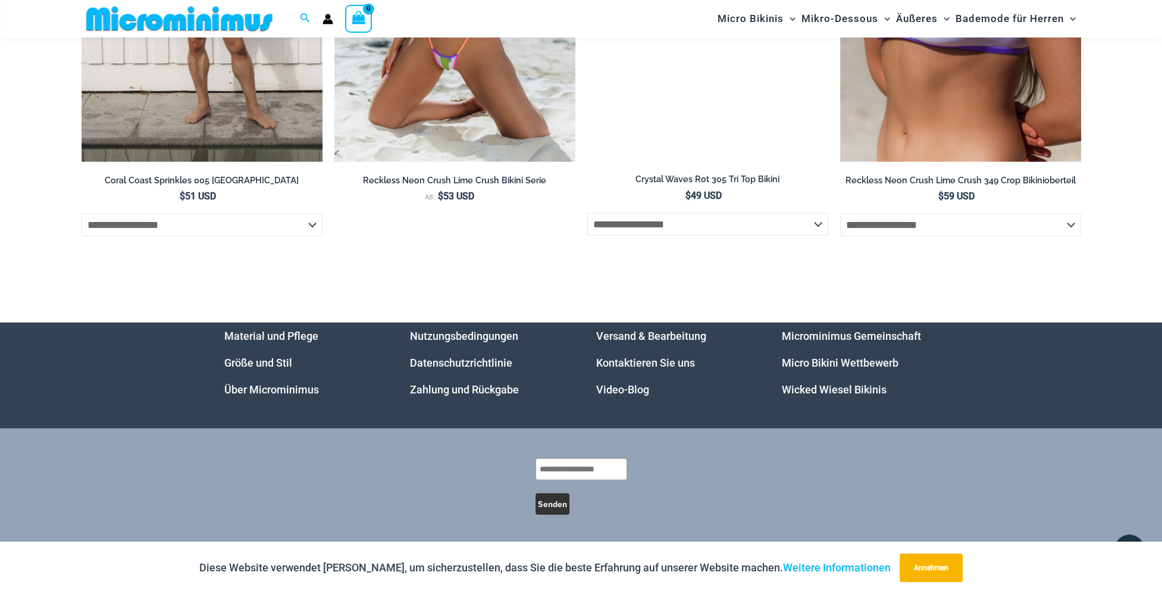
scroll to position [4588, 0]
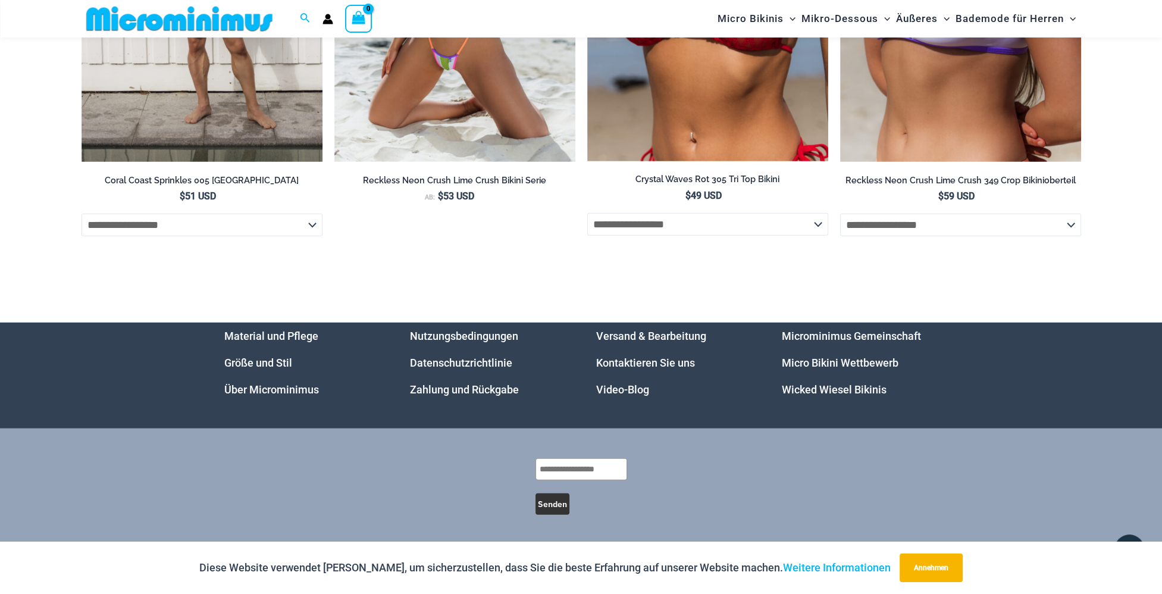
click at [608, 386] on link "Video-Blog" at bounding box center [622, 389] width 53 height 12
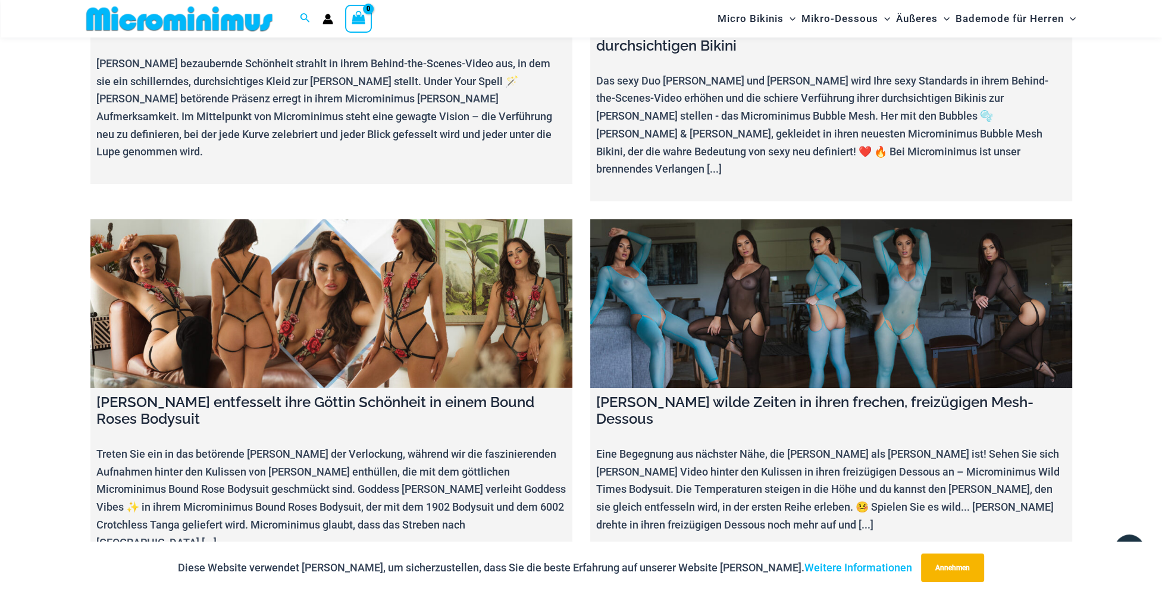
scroll to position [7013, 0]
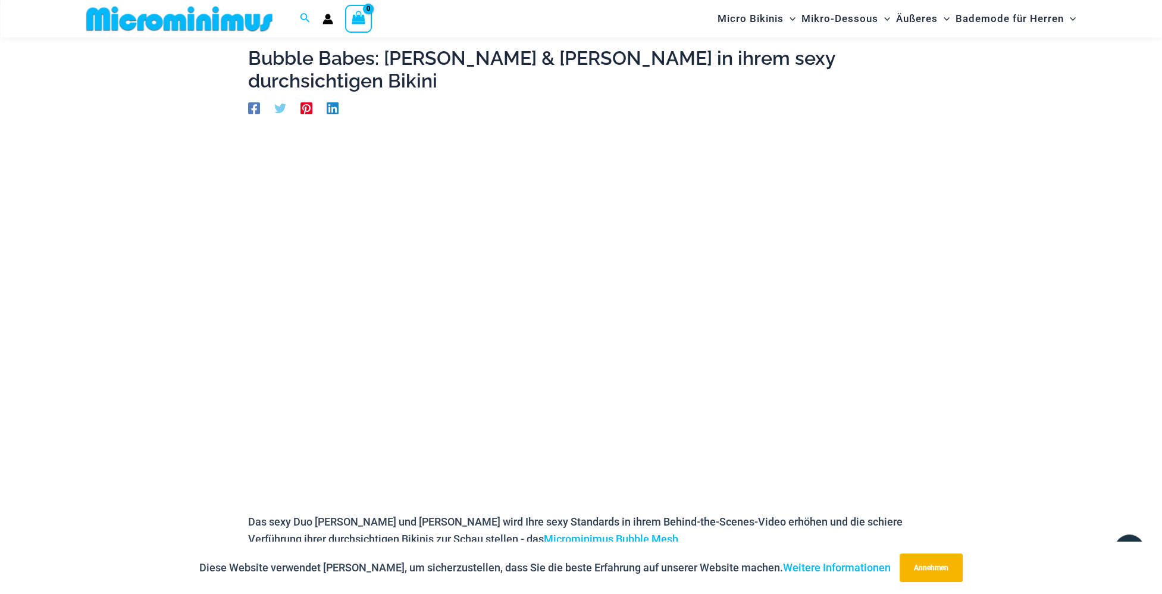
scroll to position [51, 0]
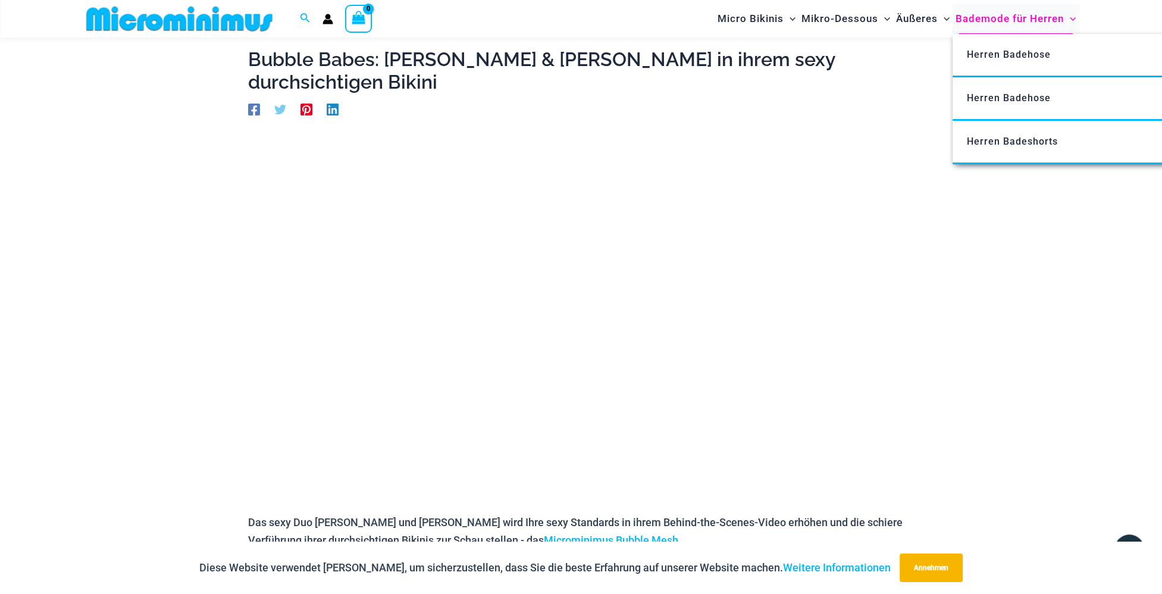
click at [1030, 18] on font "Bademode für Herren" at bounding box center [1010, 18] width 108 height 12
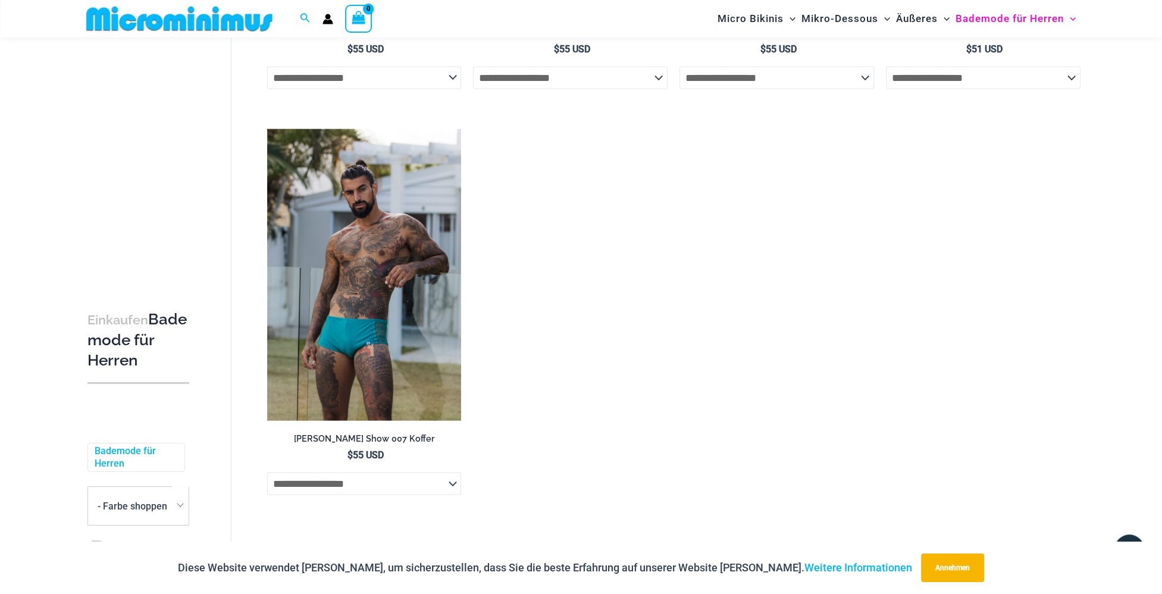
scroll to position [2972, 0]
